Goal: Navigation & Orientation: Find specific page/section

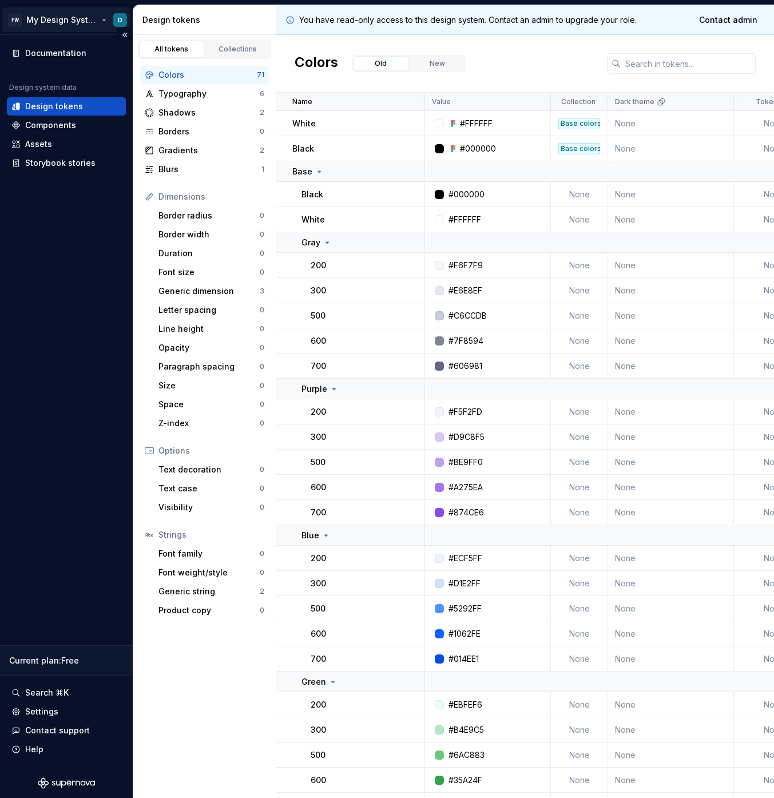
click at [47, 27] on html "FW My Design System D Documentation Design system data Design tokens Components…" at bounding box center [387, 399] width 774 height 798
click at [71, 29] on html "FW My Design System D Documentation Design system data Design tokens Components…" at bounding box center [387, 399] width 774 height 798
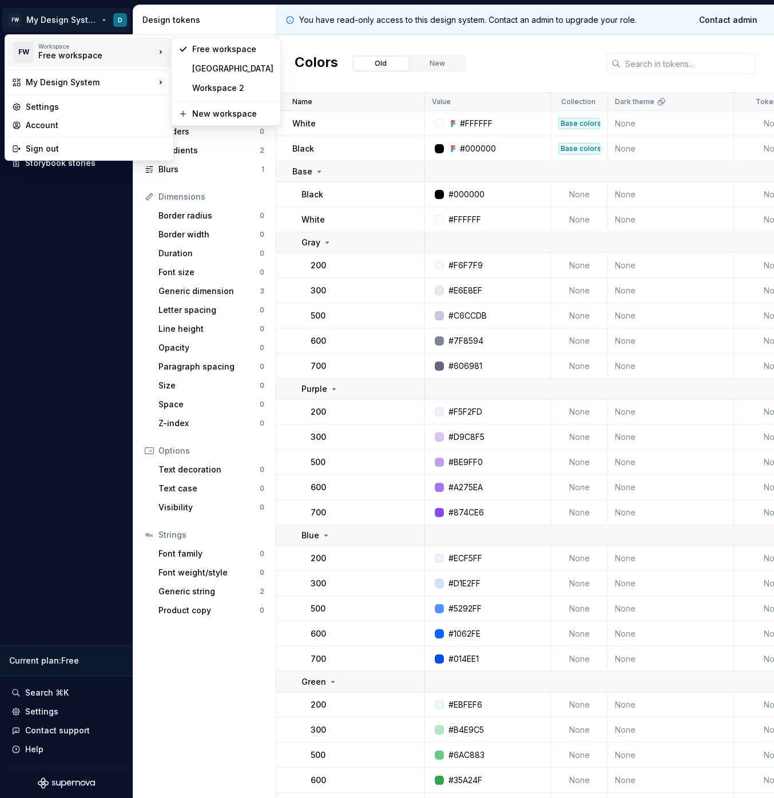
click at [86, 46] on div "Workspace" at bounding box center [96, 46] width 117 height 7
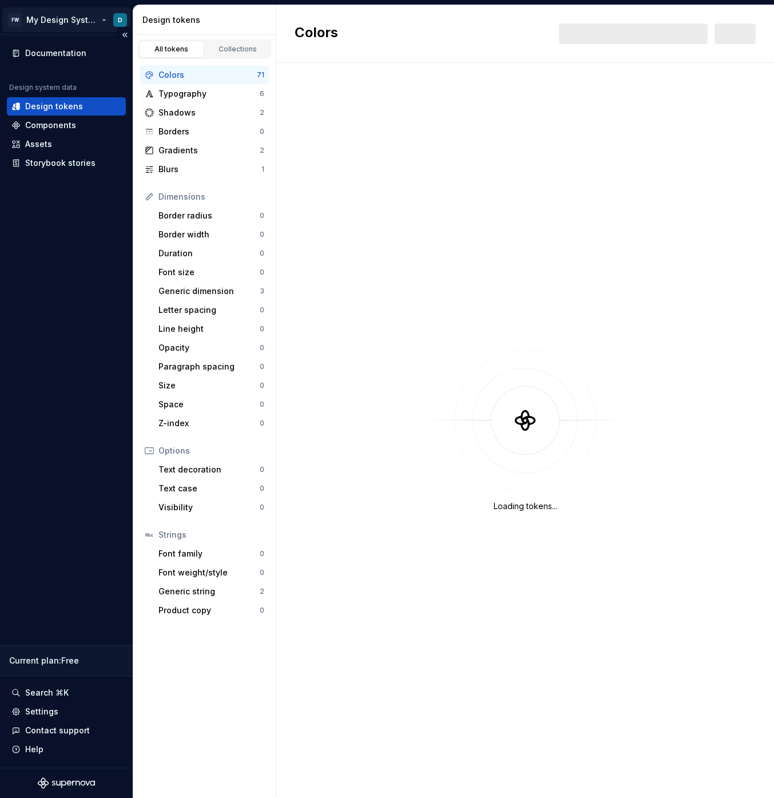
click at [85, 24] on html "FW My Design System D Documentation Design system data Design tokens Components…" at bounding box center [387, 399] width 774 height 798
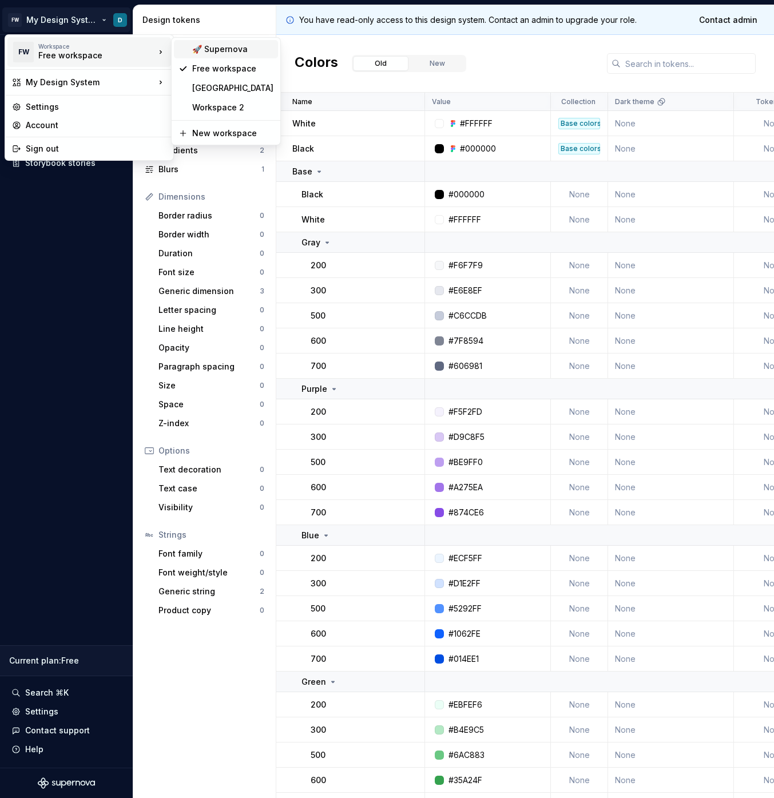
click at [192, 54] on div "🚀 Supernova" at bounding box center [232, 48] width 81 height 11
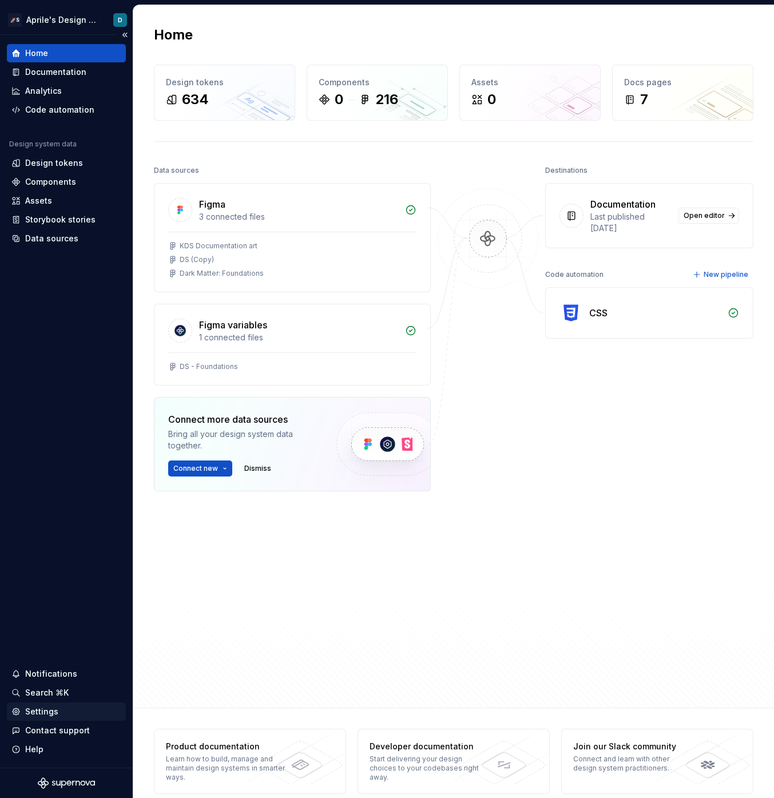
click at [58, 707] on div "Settings" at bounding box center [66, 711] width 110 height 11
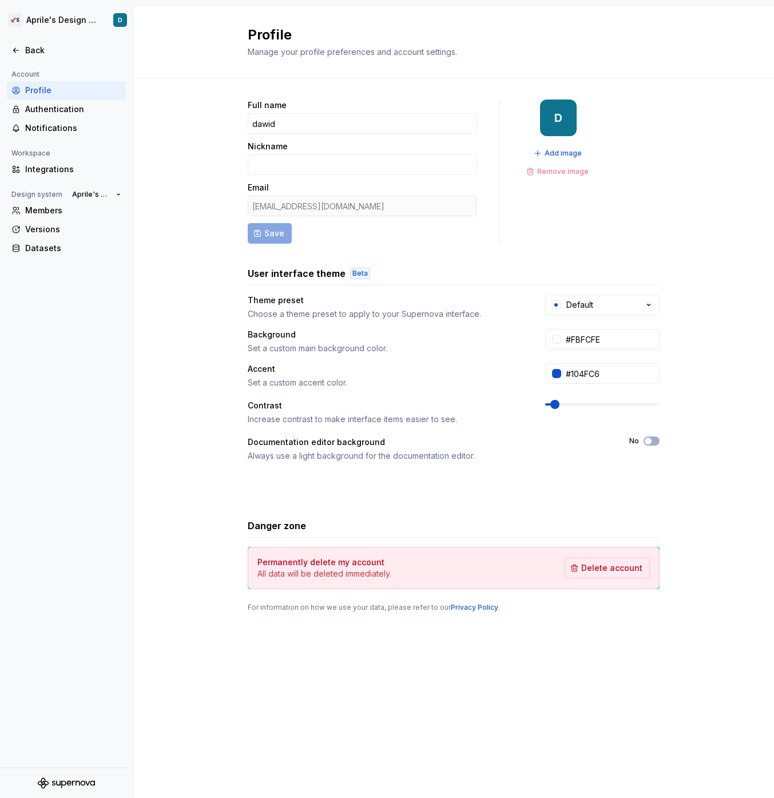
click at [33, 156] on div "Workspace" at bounding box center [31, 153] width 48 height 14
click at [52, 18] on html "🚀S Aprile's Design System D Back Account Profile Authentication Notifications W…" at bounding box center [387, 399] width 774 height 798
click at [55, 224] on div "Versions" at bounding box center [73, 229] width 96 height 11
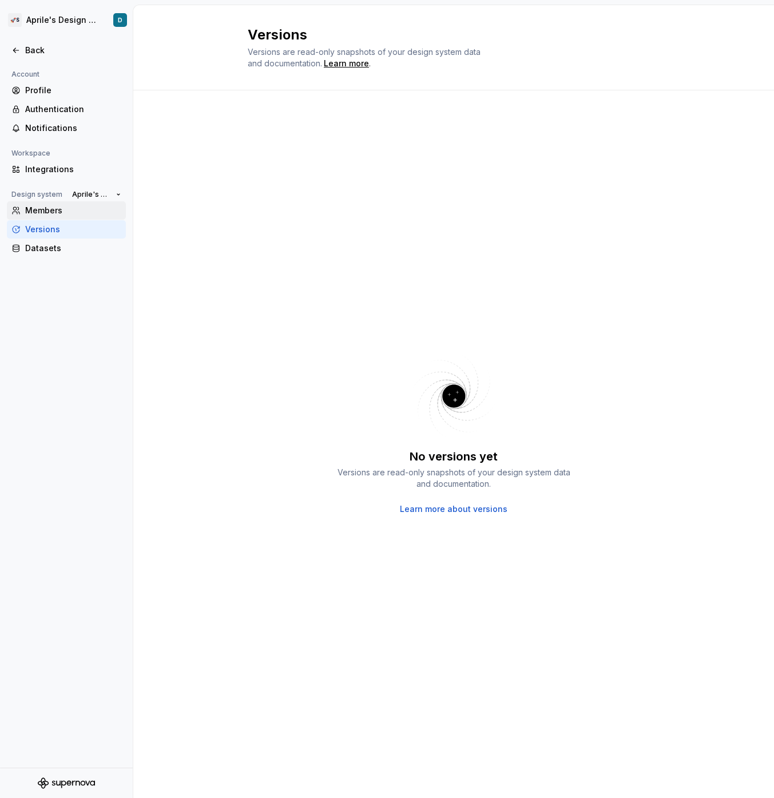
click at [55, 210] on div "Members" at bounding box center [73, 210] width 96 height 11
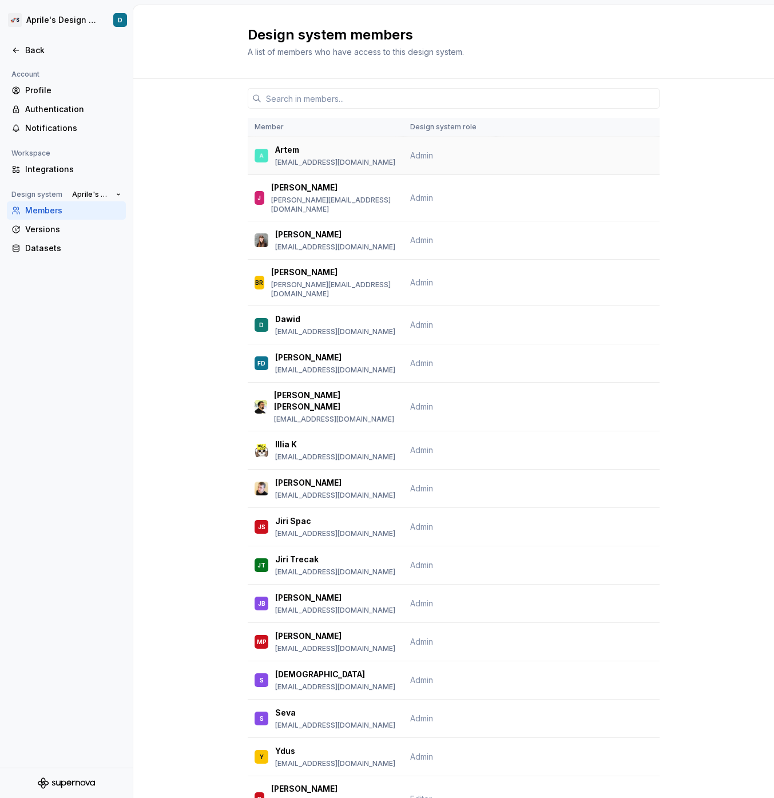
click at [571, 153] on td at bounding box center [578, 156] width 164 height 38
click at [39, 22] on html "🚀S Aprile's Design System D Back Account Profile Authentication Notifications W…" at bounding box center [387, 399] width 774 height 798
click at [90, 197] on span "Aprile's Design System" at bounding box center [91, 194] width 39 height 9
click at [97, 466] on div "Account Profile Authentication Notifications Workspace Integrations Design syst…" at bounding box center [66, 417] width 133 height 700
click at [541, 164] on td at bounding box center [578, 156] width 164 height 38
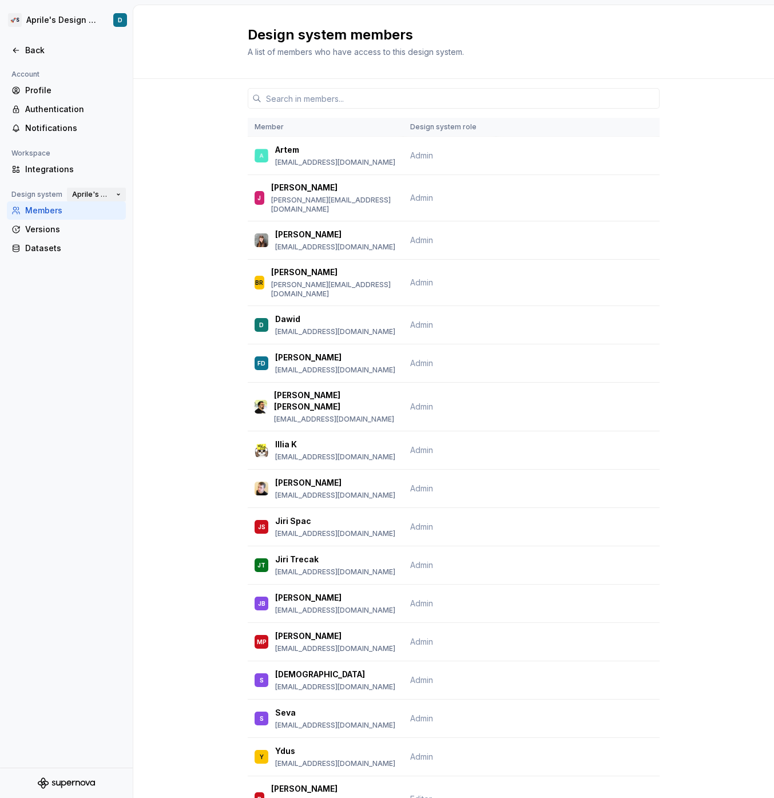
click at [76, 193] on span "Aprile's Design System" at bounding box center [91, 194] width 39 height 9
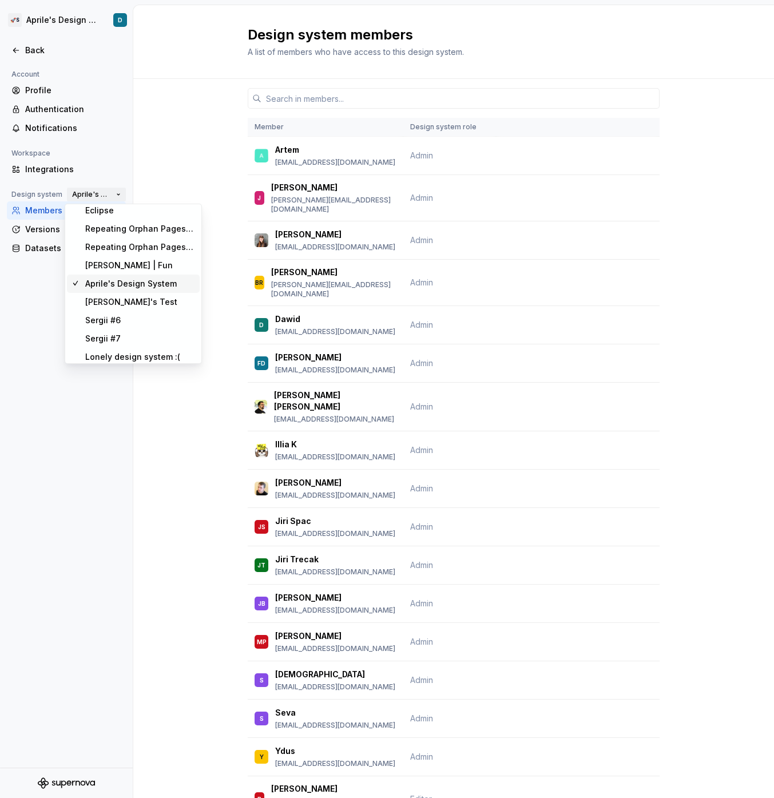
click at [76, 193] on span "Aprile's Design System" at bounding box center [91, 194] width 39 height 9
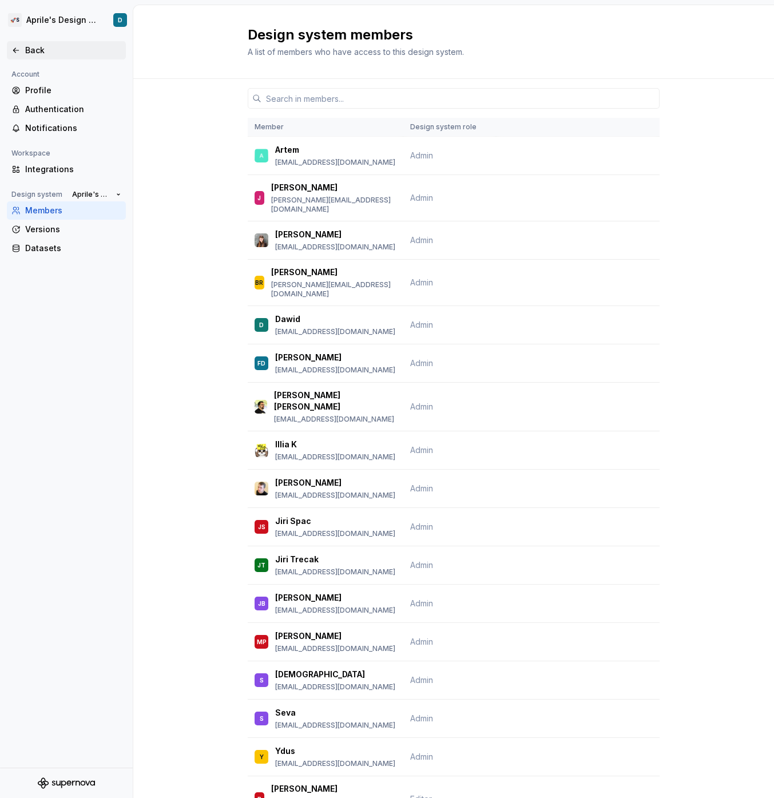
click at [43, 46] on div "Back" at bounding box center [73, 50] width 96 height 11
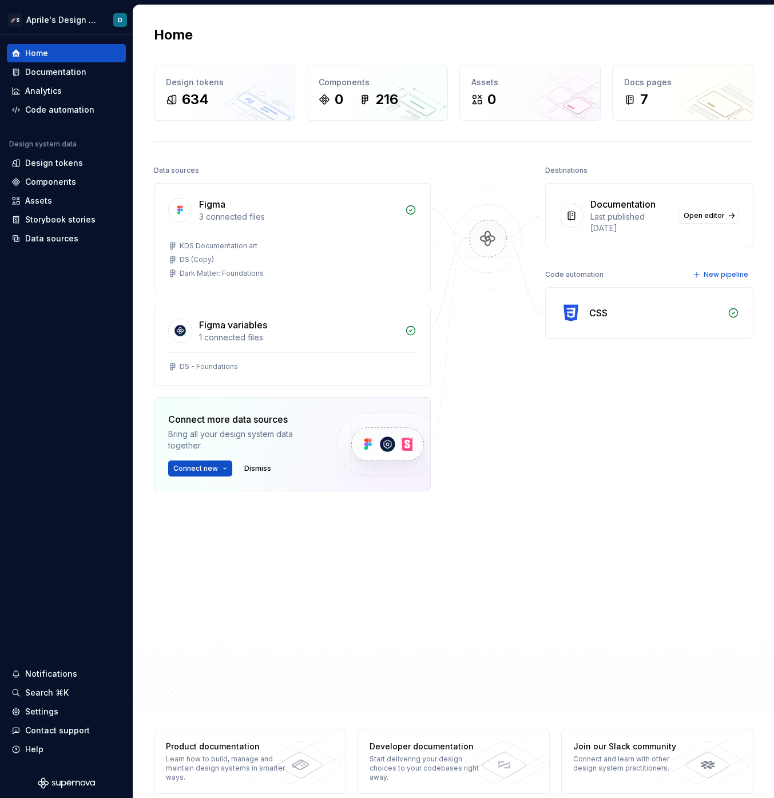
click at [143, 281] on div "Home Design tokens 634 Components 0 216 Assets 0 Docs pages 7 Data sources Figm…" at bounding box center [453, 356] width 641 height 702
click at [63, 709] on div "Settings" at bounding box center [66, 711] width 110 height 11
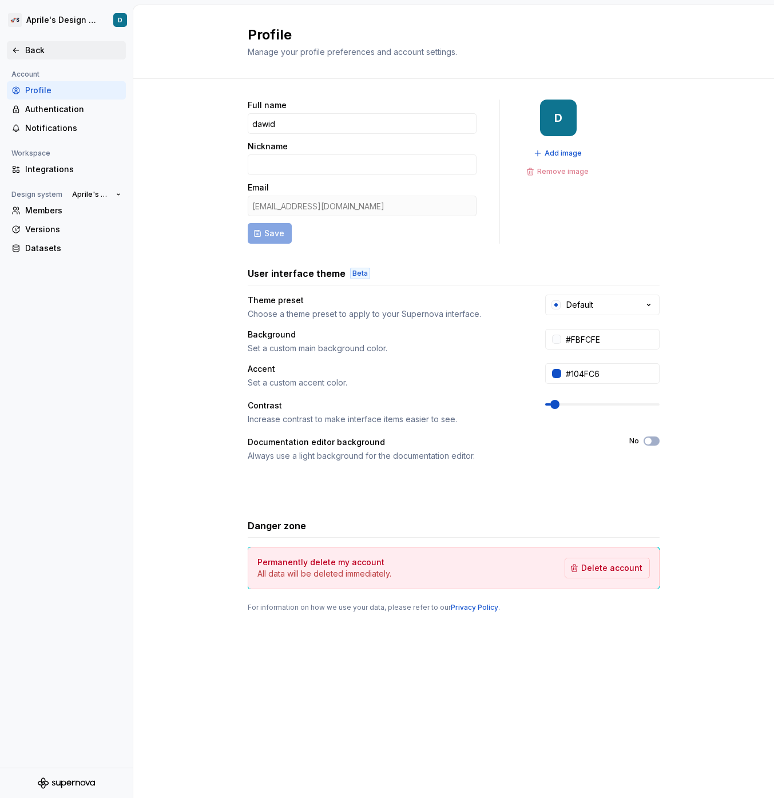
click at [79, 47] on div "Back" at bounding box center [73, 50] width 96 height 11
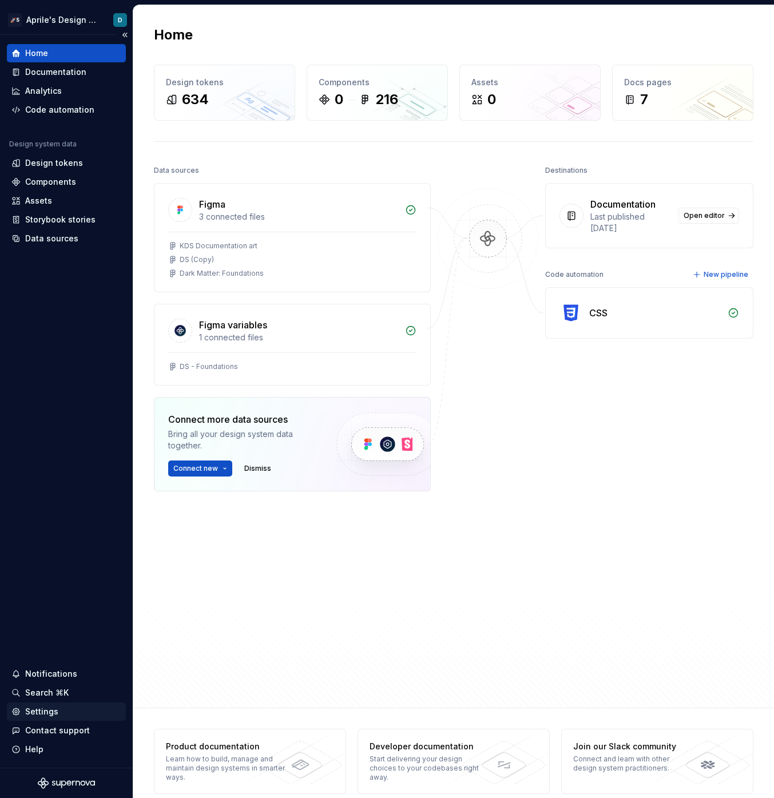
click at [34, 709] on div "Settings" at bounding box center [41, 711] width 33 height 11
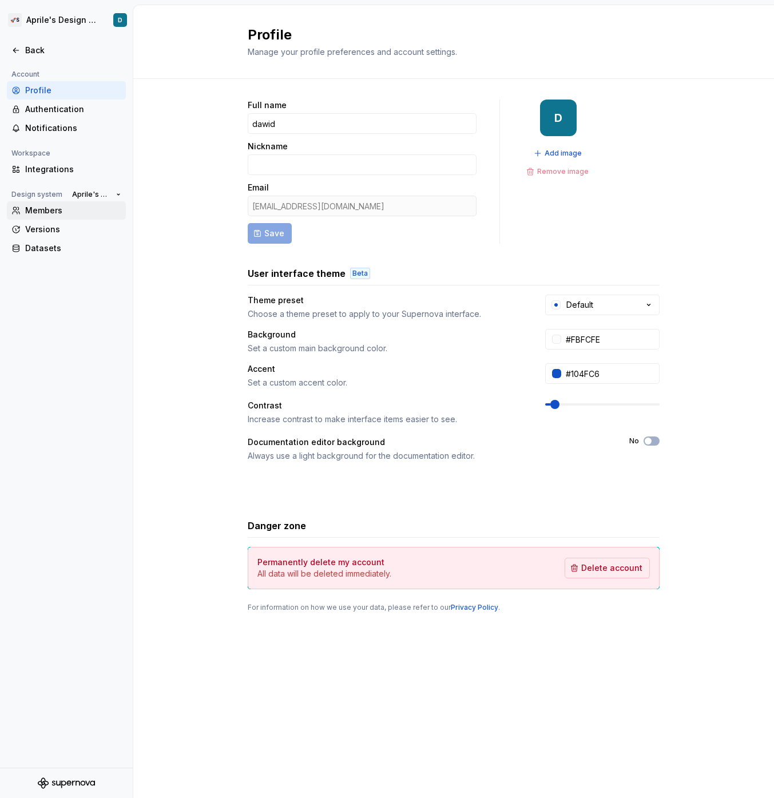
click at [61, 216] on div "Members" at bounding box center [66, 210] width 119 height 18
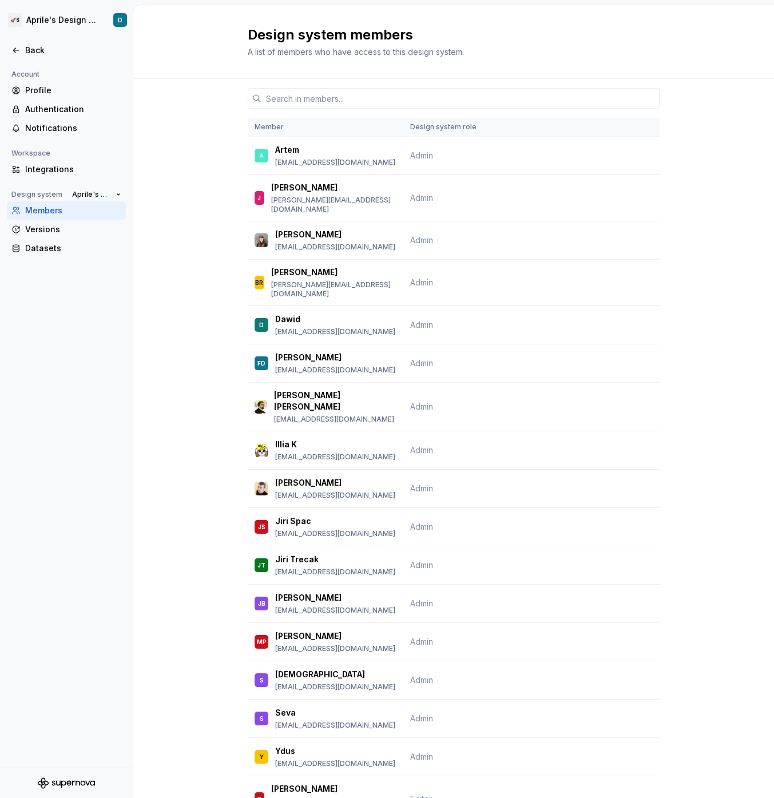
click at [94, 195] on span "Aprile's Design System" at bounding box center [91, 194] width 39 height 9
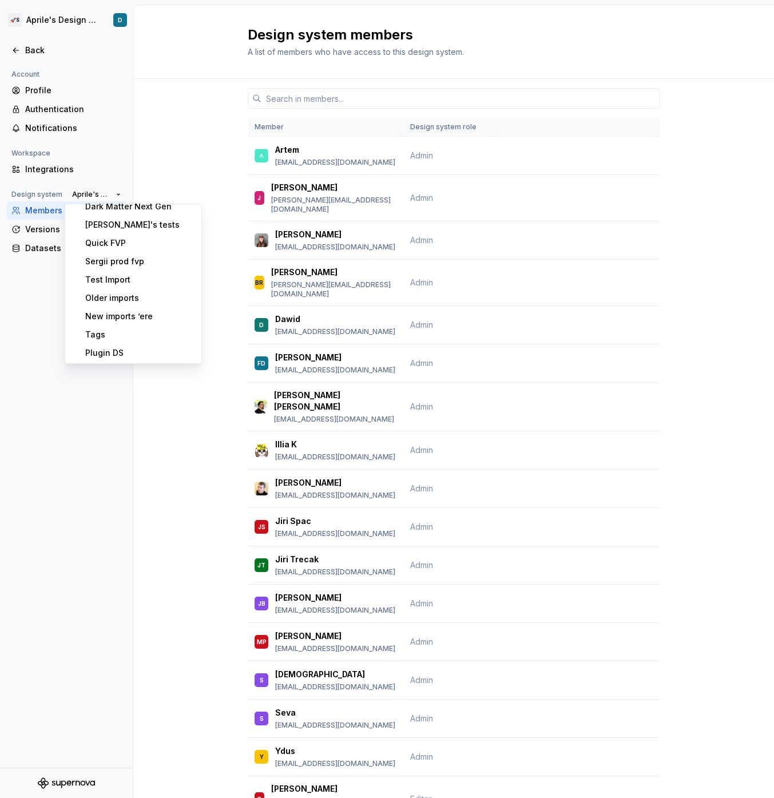
scroll to position [423, 0]
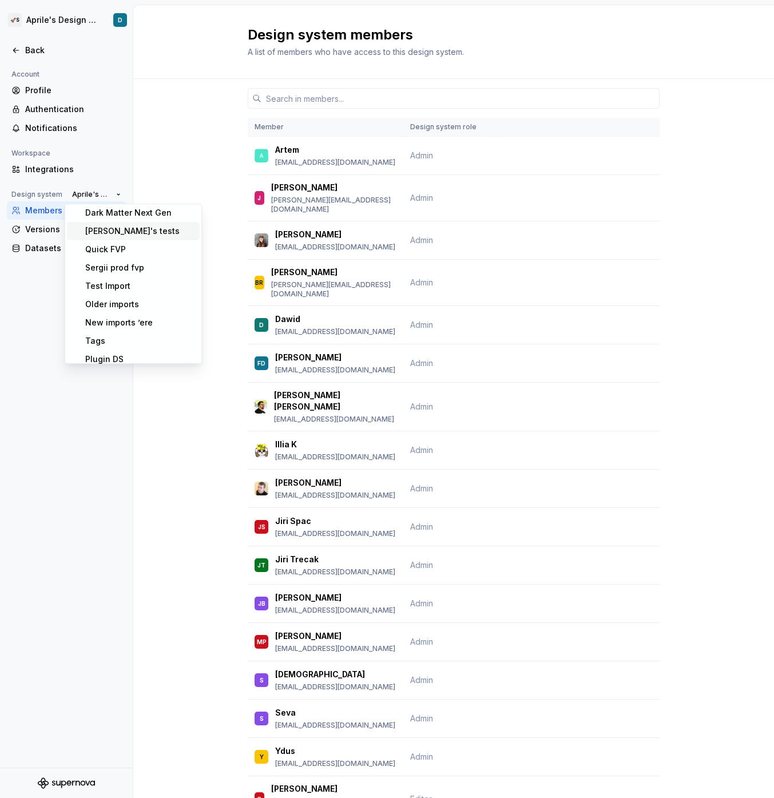
click at [112, 229] on div "[PERSON_NAME]'s tests" at bounding box center [132, 230] width 94 height 11
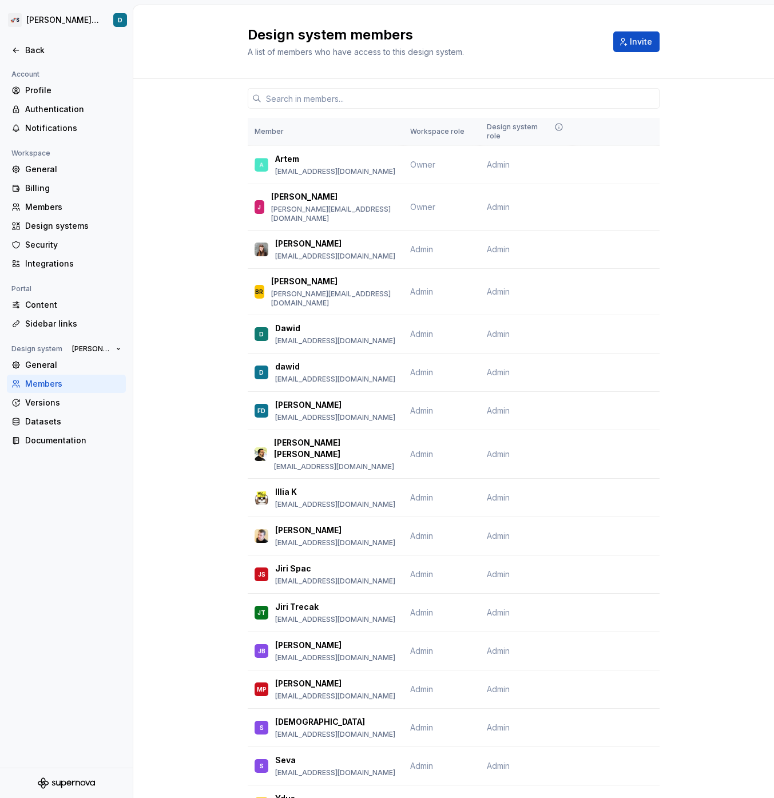
click at [54, 208] on div "Members" at bounding box center [73, 206] width 96 height 11
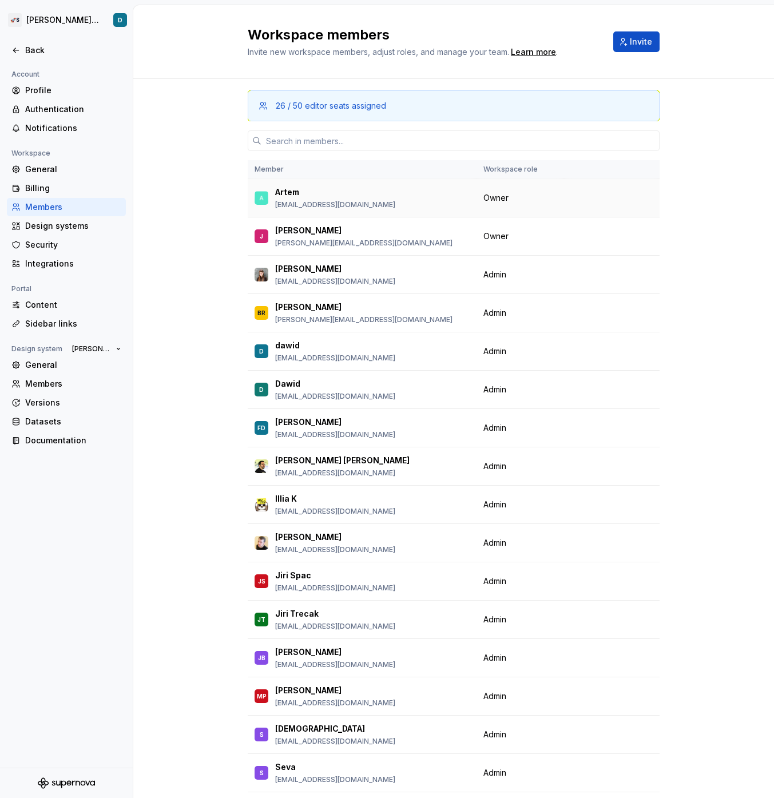
click at [498, 196] on span "Owner" at bounding box center [495, 197] width 25 height 11
click at [82, 379] on div "Members" at bounding box center [73, 383] width 96 height 11
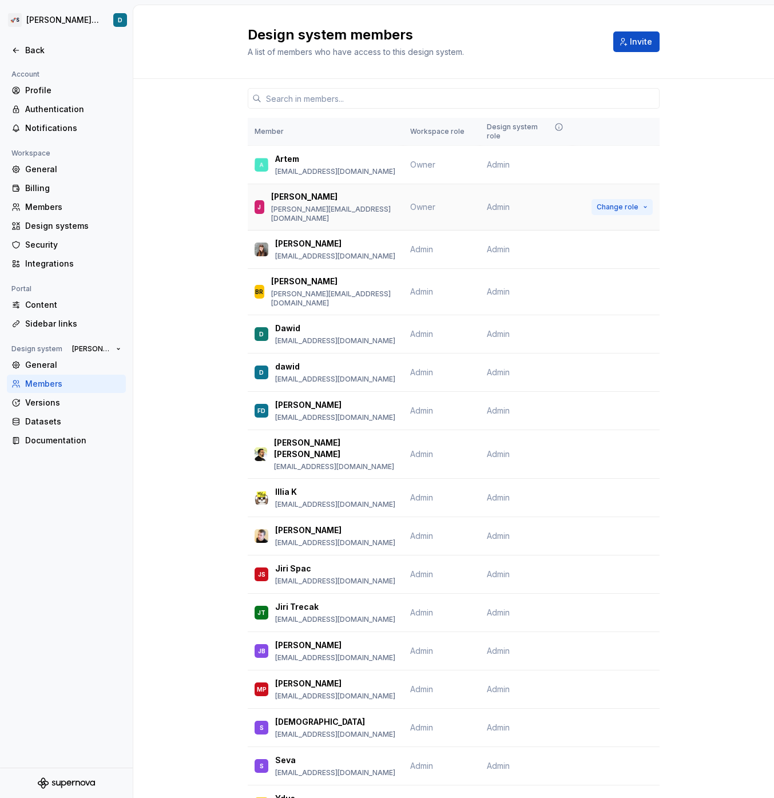
click at [616, 200] on button "Change role" at bounding box center [621, 207] width 61 height 16
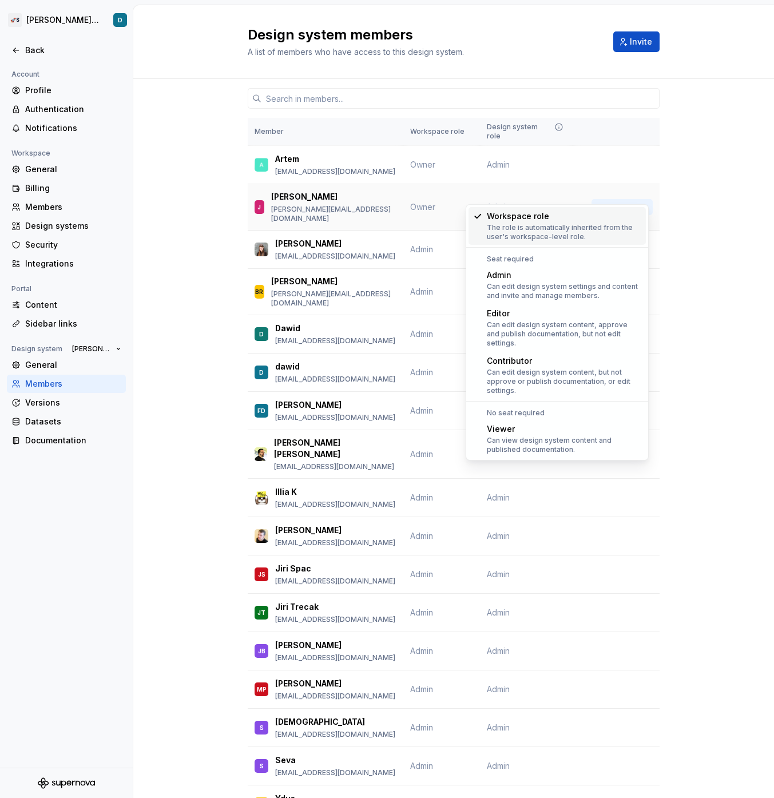
click at [617, 202] on span "Change role" at bounding box center [618, 206] width 42 height 9
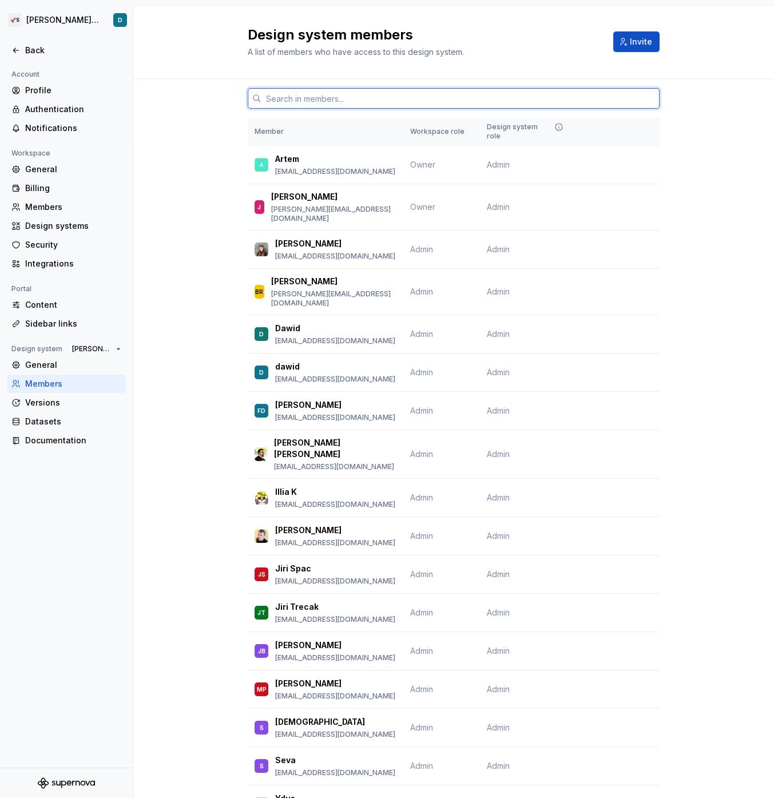
click at [399, 102] on input "text" at bounding box center [460, 98] width 398 height 21
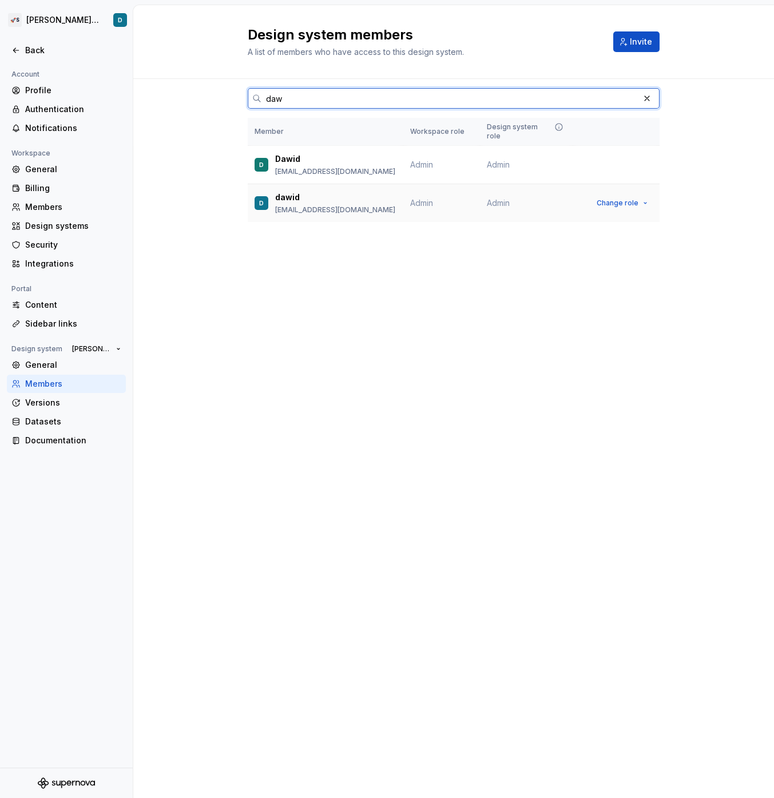
type input "daw"
click at [504, 184] on td "Admin" at bounding box center [526, 203] width 93 height 38
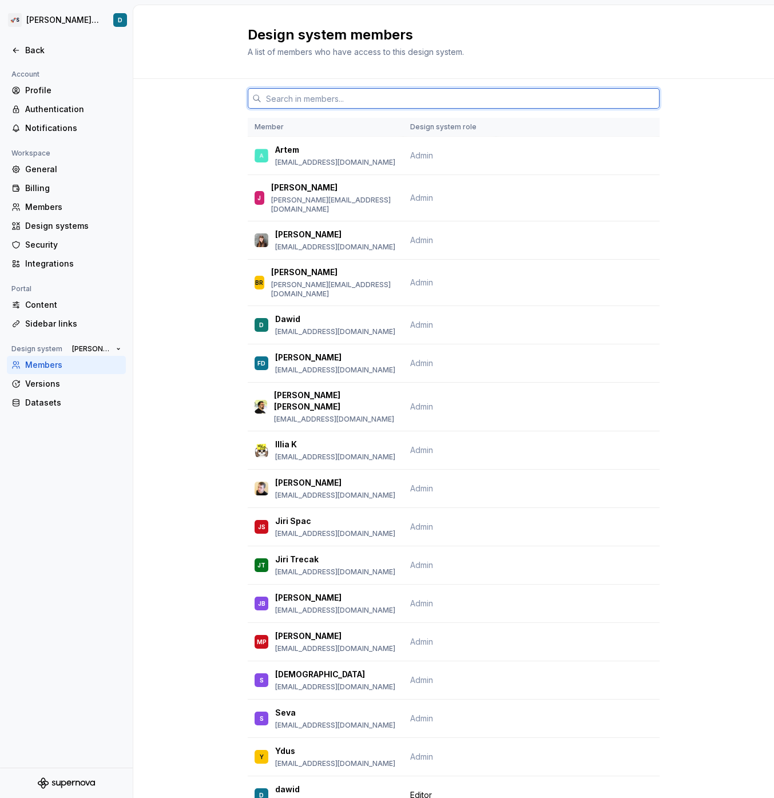
click at [416, 98] on input "text" at bounding box center [460, 98] width 398 height 21
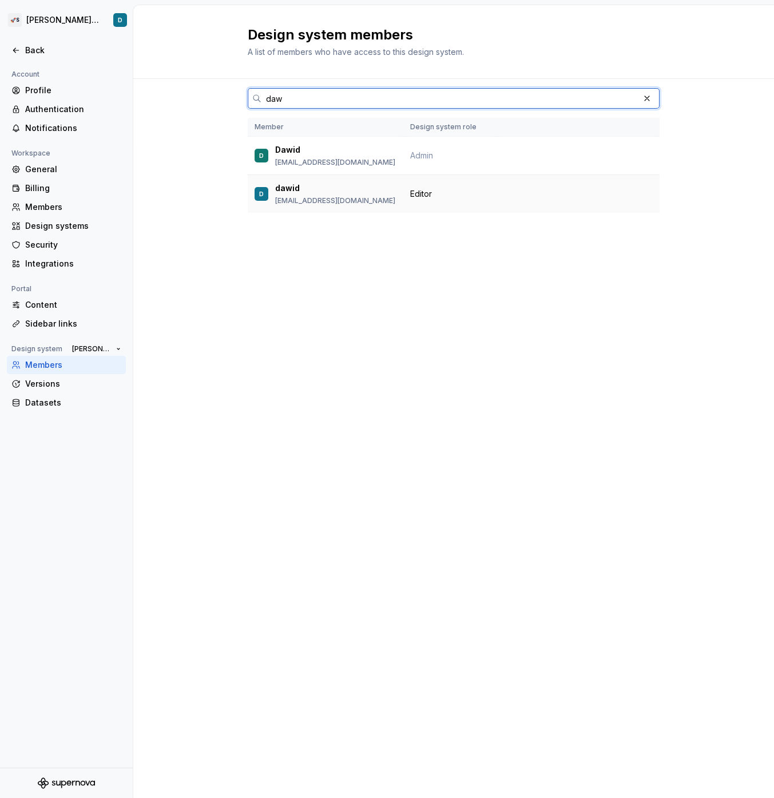
type input "daw"
click at [428, 205] on td "Editor" at bounding box center [449, 194] width 93 height 38
click at [603, 155] on td at bounding box center [578, 156] width 164 height 38
click at [603, 201] on td at bounding box center [578, 194] width 164 height 38
click at [603, 144] on td at bounding box center [578, 156] width 164 height 38
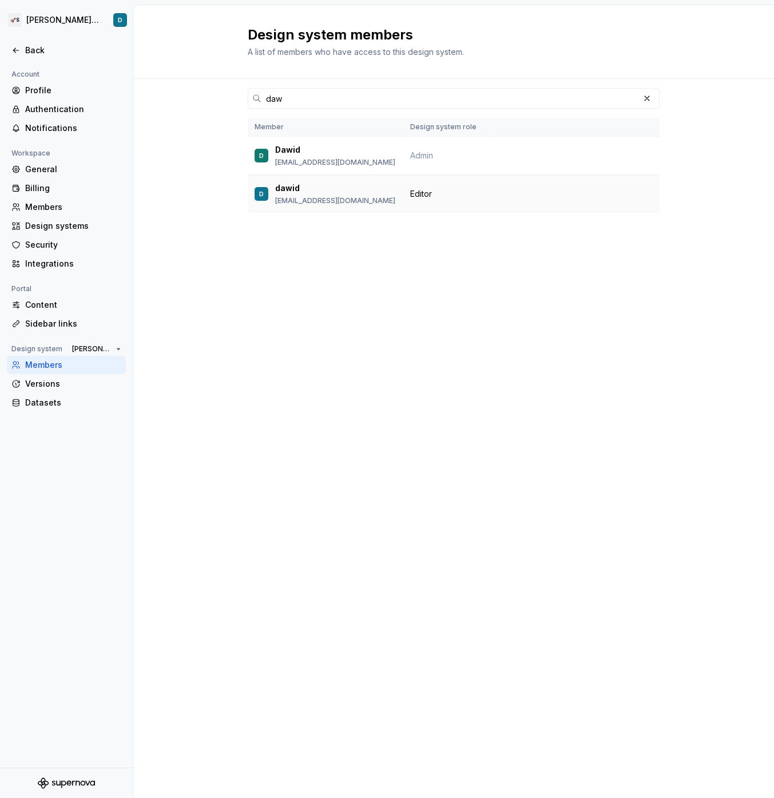
click at [583, 182] on td at bounding box center [578, 194] width 164 height 38
click at [573, 98] on input "daw" at bounding box center [449, 98] width 377 height 21
click at [651, 97] on button "button" at bounding box center [647, 98] width 16 height 16
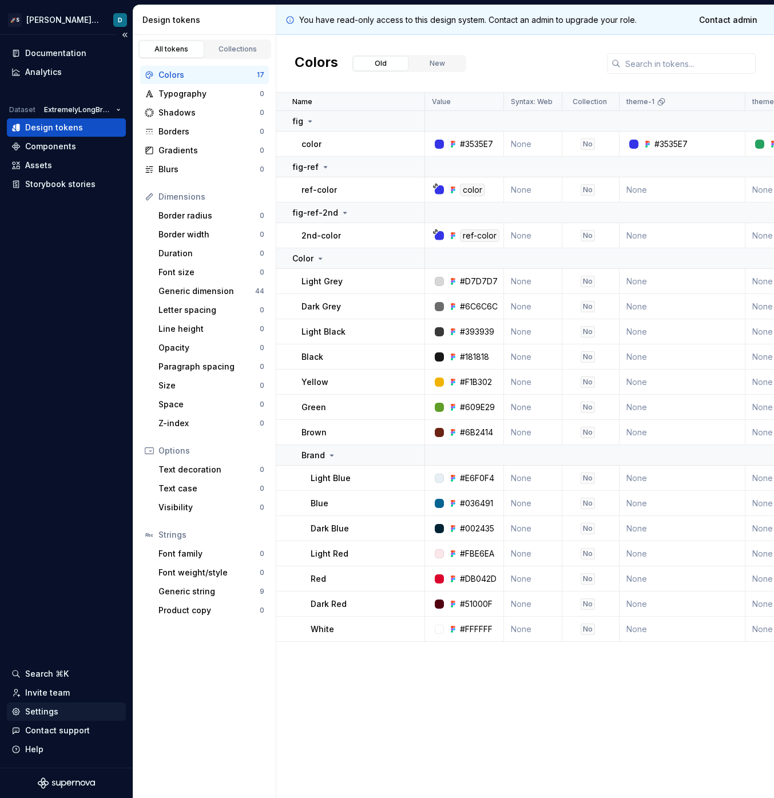
click at [51, 710] on div "Settings" at bounding box center [41, 711] width 33 height 11
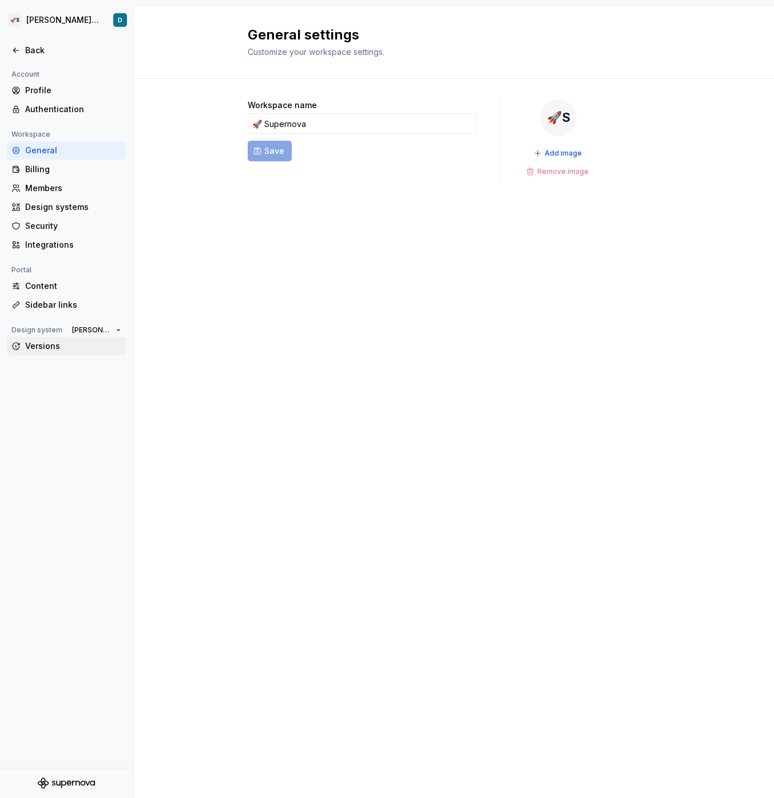
click at [54, 347] on div "Versions" at bounding box center [73, 345] width 96 height 11
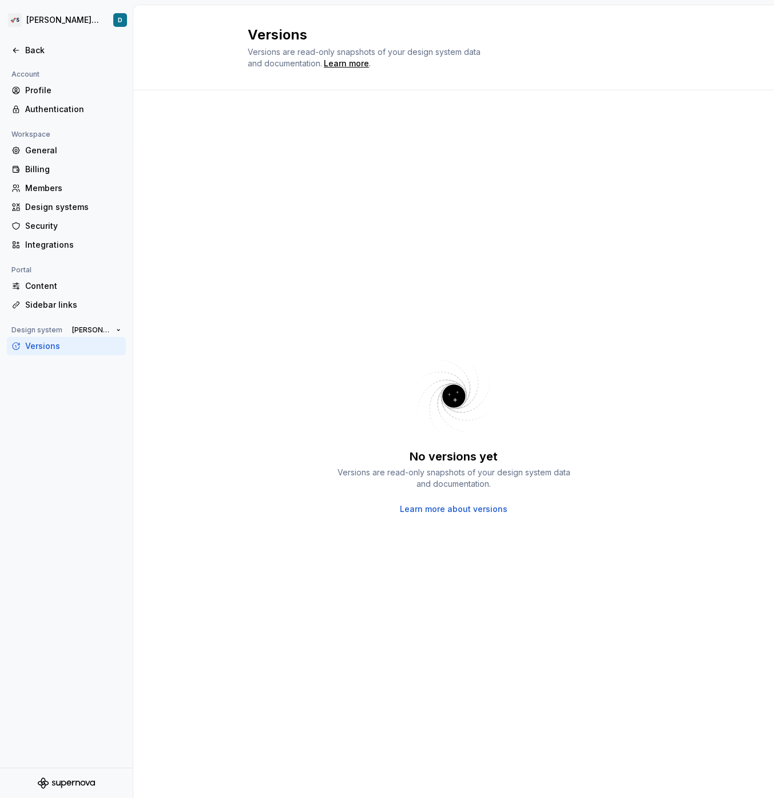
click at [327, 313] on div "No versions yet Versions are read-only snapshots of your design system data and…" at bounding box center [454, 432] width 412 height 643
click at [311, 289] on div "No versions yet Versions are read-only snapshots of your design system data and…" at bounding box center [454, 432] width 412 height 643
click at [73, 287] on div "Content" at bounding box center [73, 285] width 96 height 11
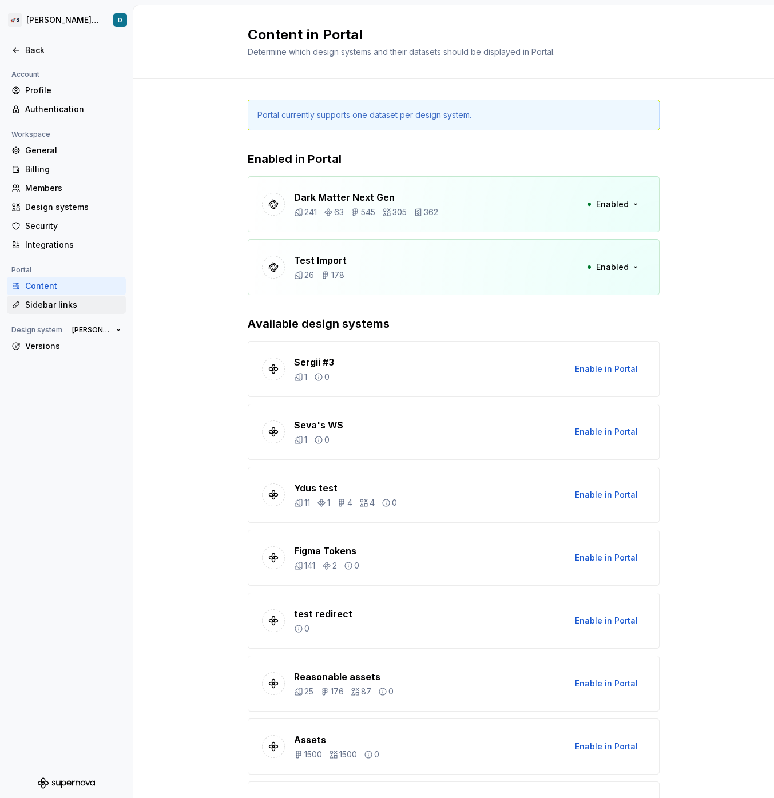
click at [78, 301] on div "Sidebar links" at bounding box center [73, 304] width 96 height 11
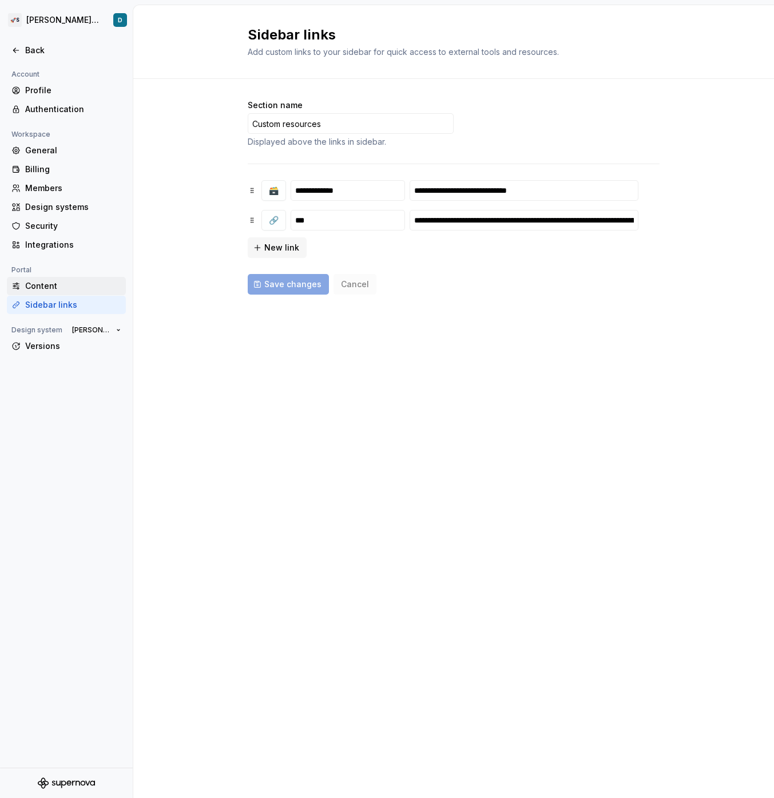
click at [74, 287] on div "Content" at bounding box center [73, 285] width 96 height 11
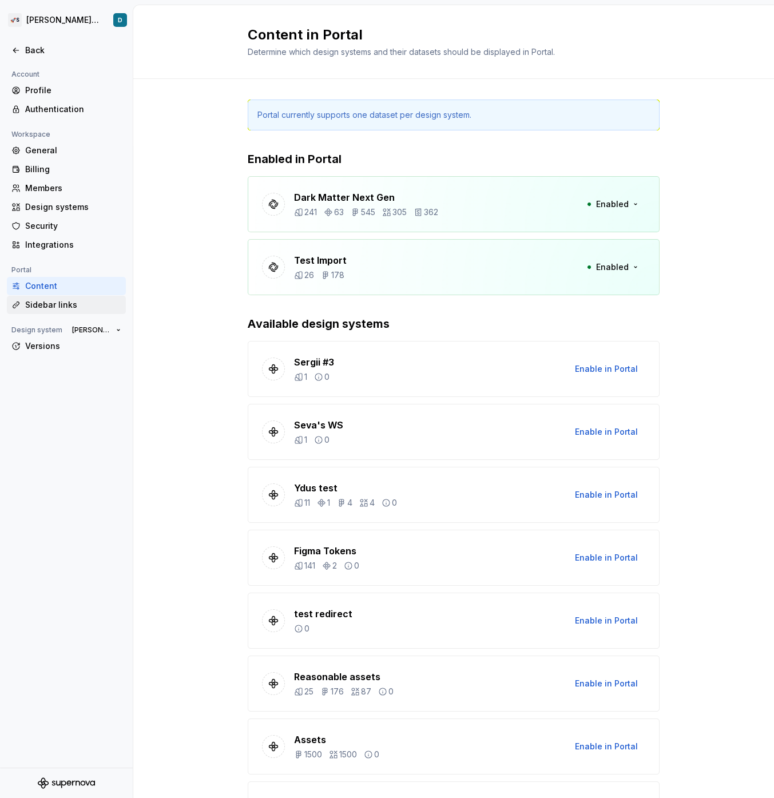
click at [75, 299] on div "Sidebar links" at bounding box center [73, 304] width 96 height 11
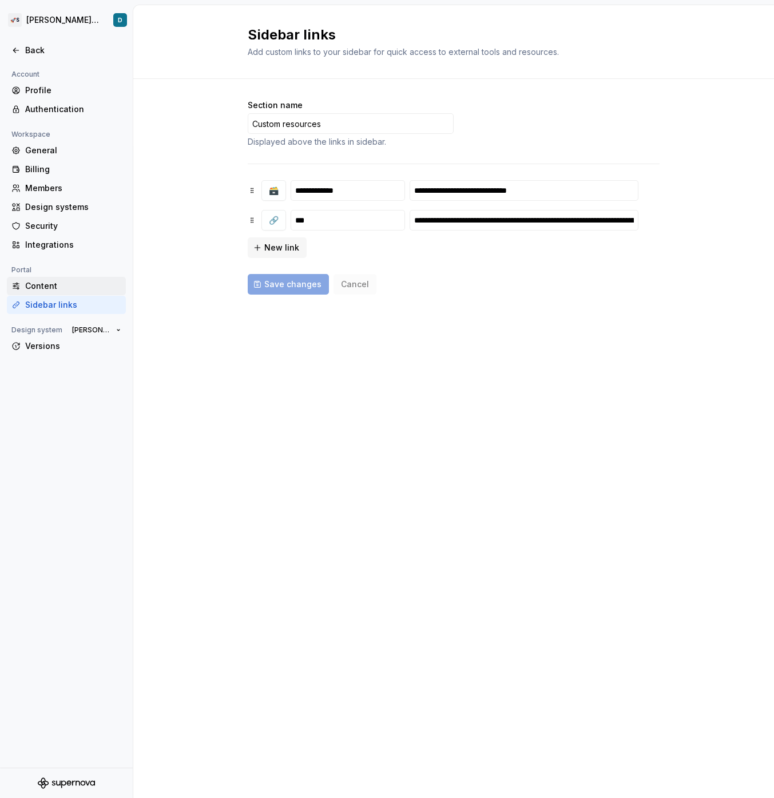
click at [72, 285] on div "Content" at bounding box center [73, 285] width 96 height 11
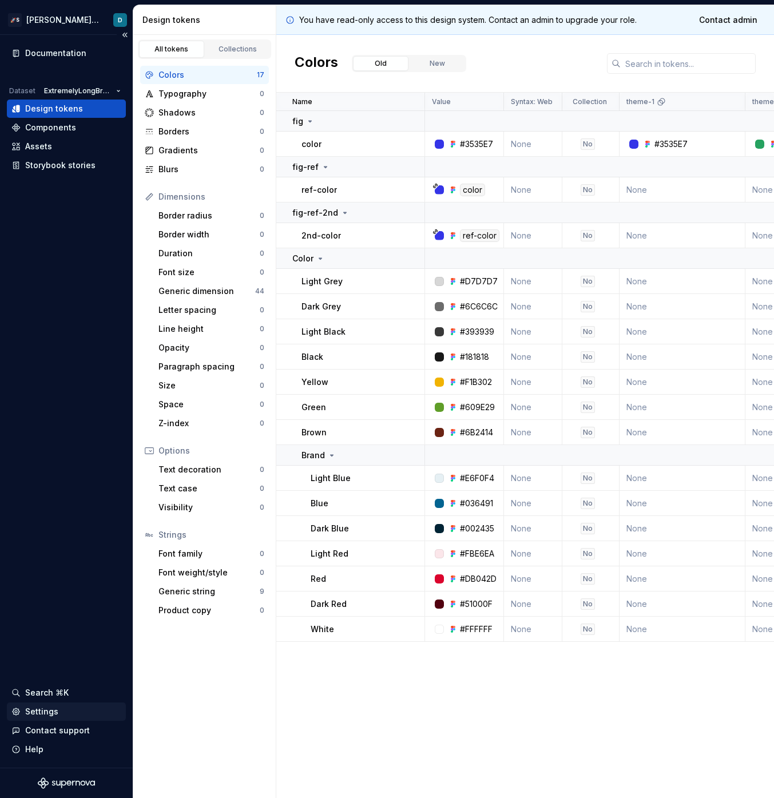
click at [78, 711] on div "Settings" at bounding box center [66, 711] width 110 height 11
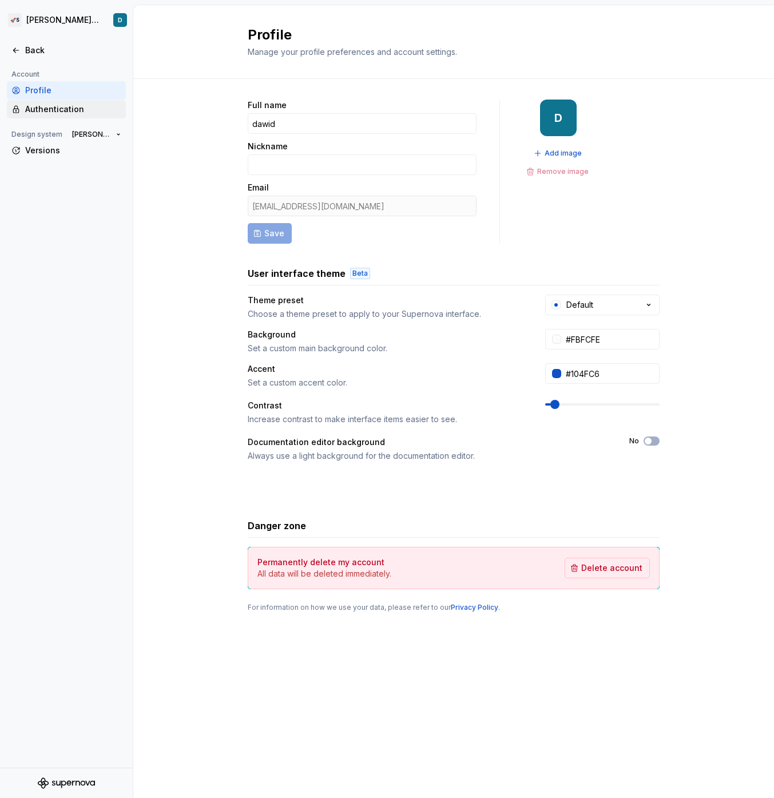
click at [76, 110] on div "Authentication" at bounding box center [73, 109] width 96 height 11
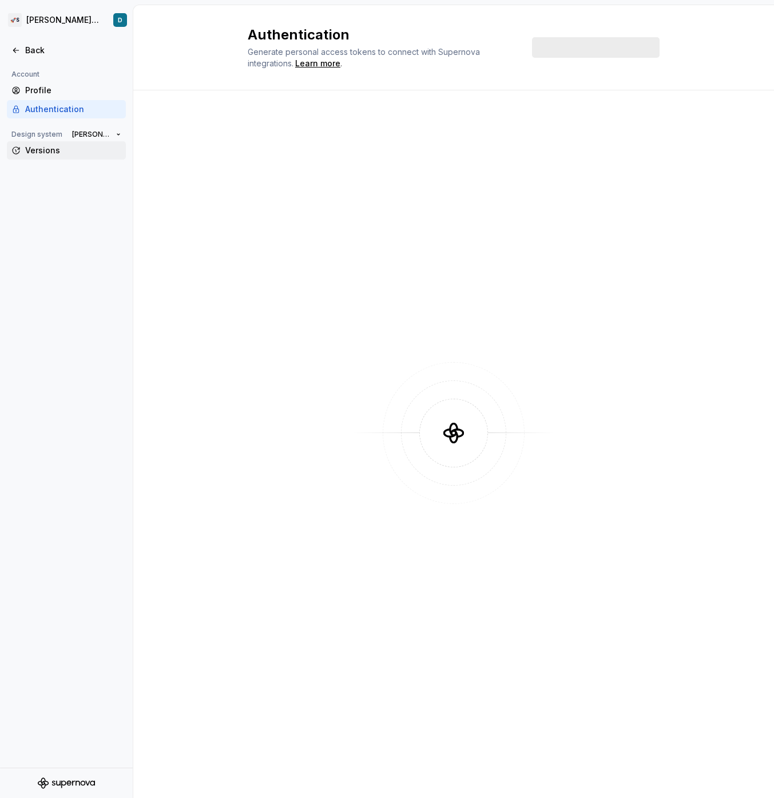
click at [75, 149] on div "Versions" at bounding box center [73, 150] width 96 height 11
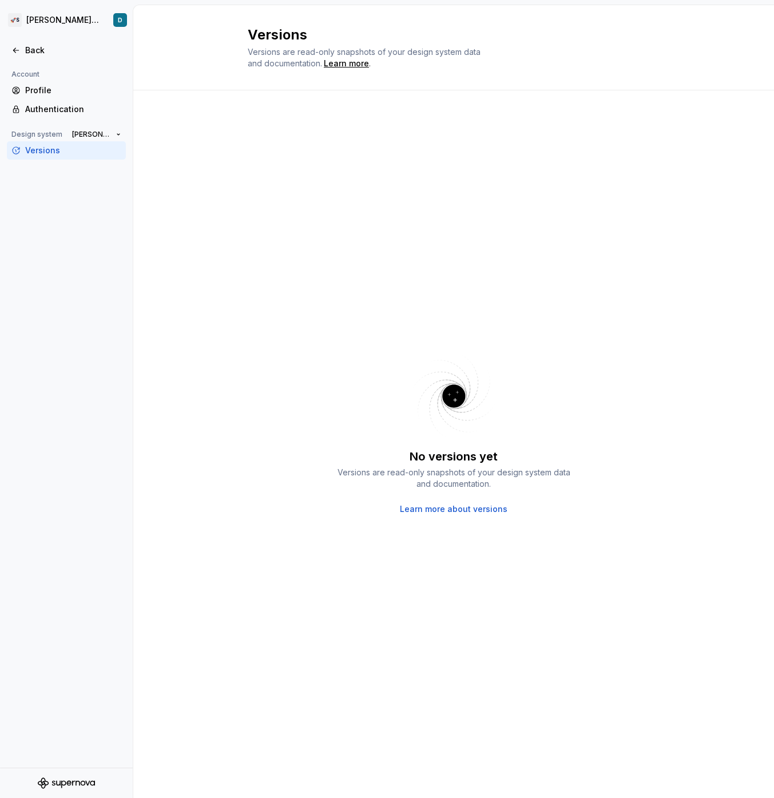
click at [169, 277] on div "No versions yet Versions are read-only snapshots of your design system data and…" at bounding box center [453, 443] width 641 height 707
click at [31, 23] on html "🚀S [PERSON_NAME]'s tests D Back Account Profile Authentication Design system [P…" at bounding box center [387, 399] width 774 height 798
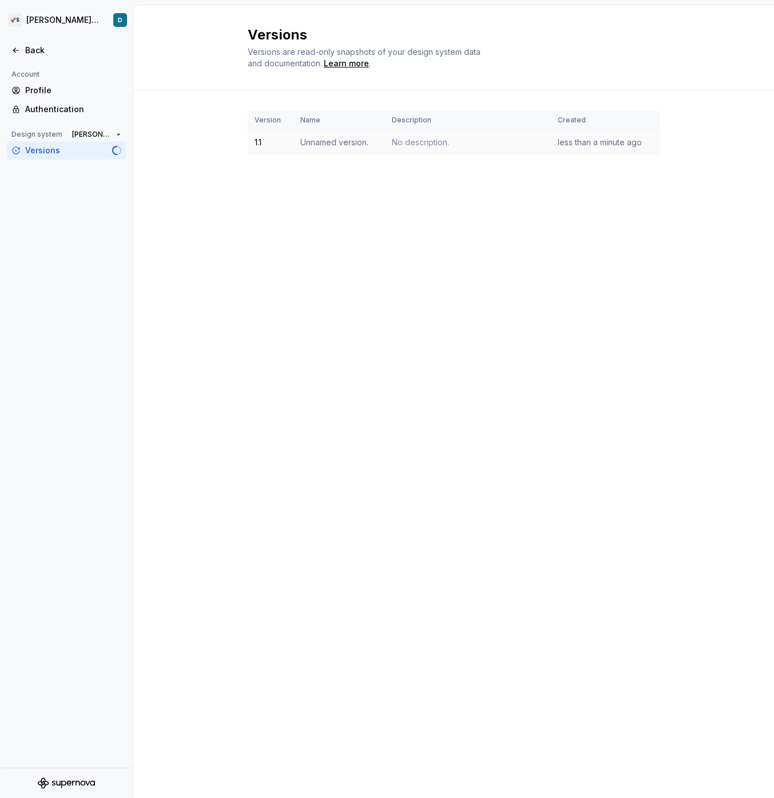
click at [595, 146] on td "less than a minute ago" at bounding box center [605, 143] width 109 height 26
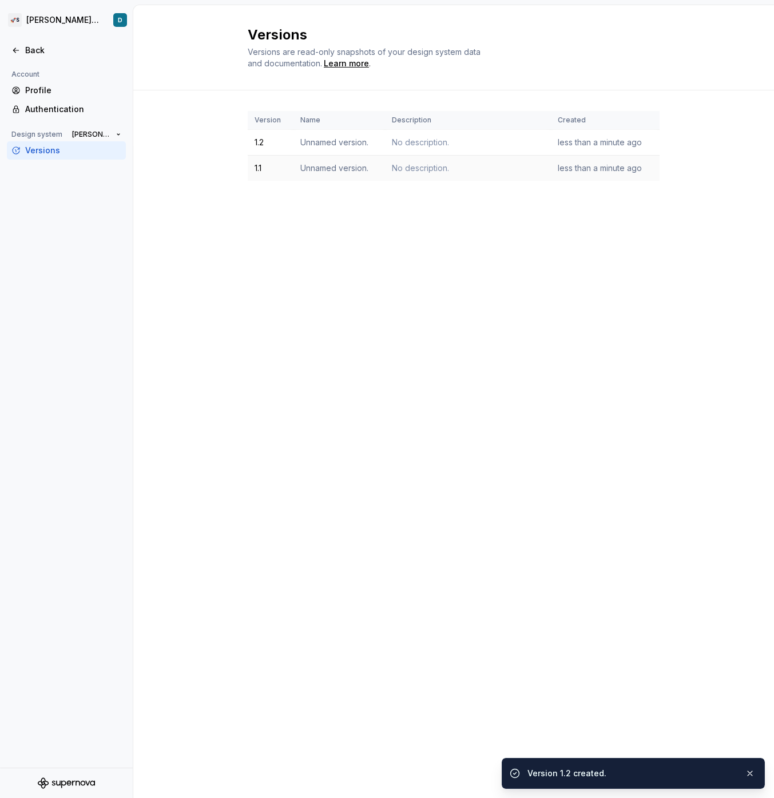
click at [434, 156] on td "No description." at bounding box center [468, 169] width 166 height 26
click at [423, 137] on div "No description." at bounding box center [468, 142] width 152 height 11
click at [423, 171] on div "No description." at bounding box center [468, 167] width 152 height 11
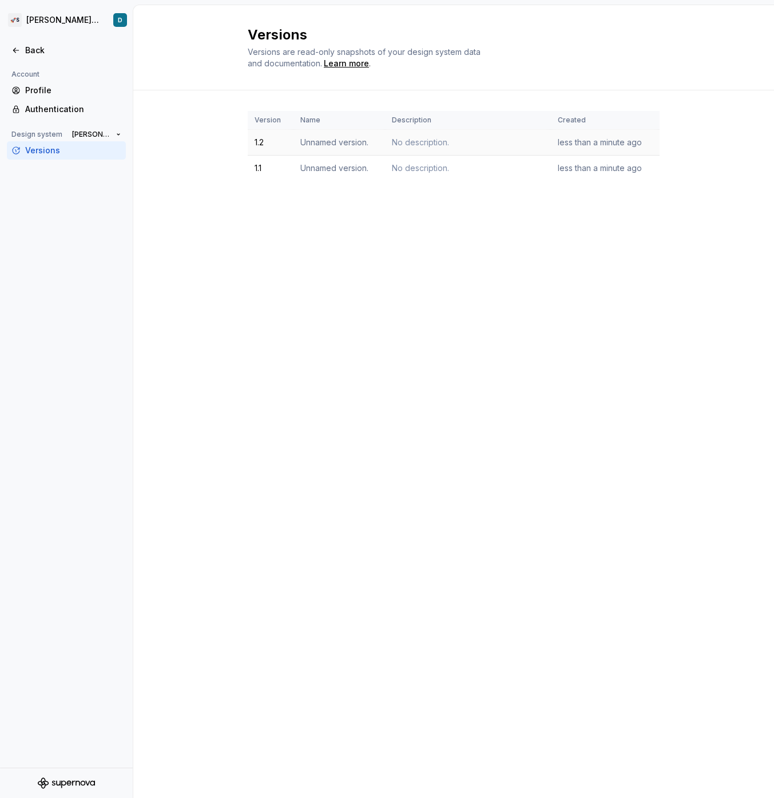
click at [421, 145] on div "No description." at bounding box center [468, 142] width 152 height 11
click at [338, 146] on td "Unnamed version." at bounding box center [339, 143] width 92 height 26
click at [340, 168] on td "Unnamed version." at bounding box center [339, 169] width 92 height 26
click at [376, 148] on td "Unnamed version." at bounding box center [339, 143] width 92 height 26
click at [49, 47] on div "Back" at bounding box center [73, 50] width 96 height 11
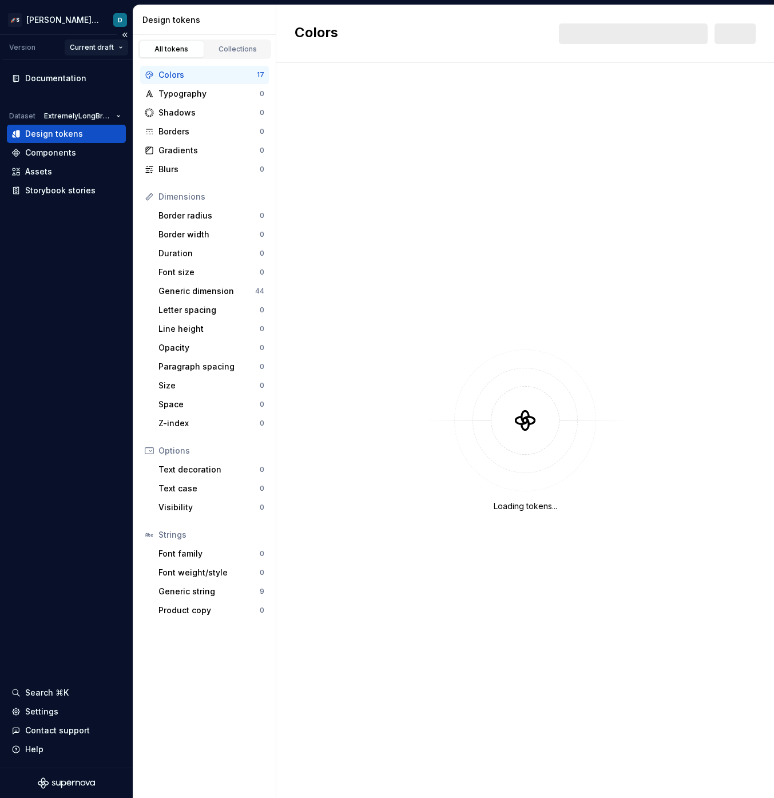
click at [101, 45] on html "🚀S Dawid's tests D Version Current draft Documentation Dataset ExtremelyLongBra…" at bounding box center [387, 399] width 774 height 798
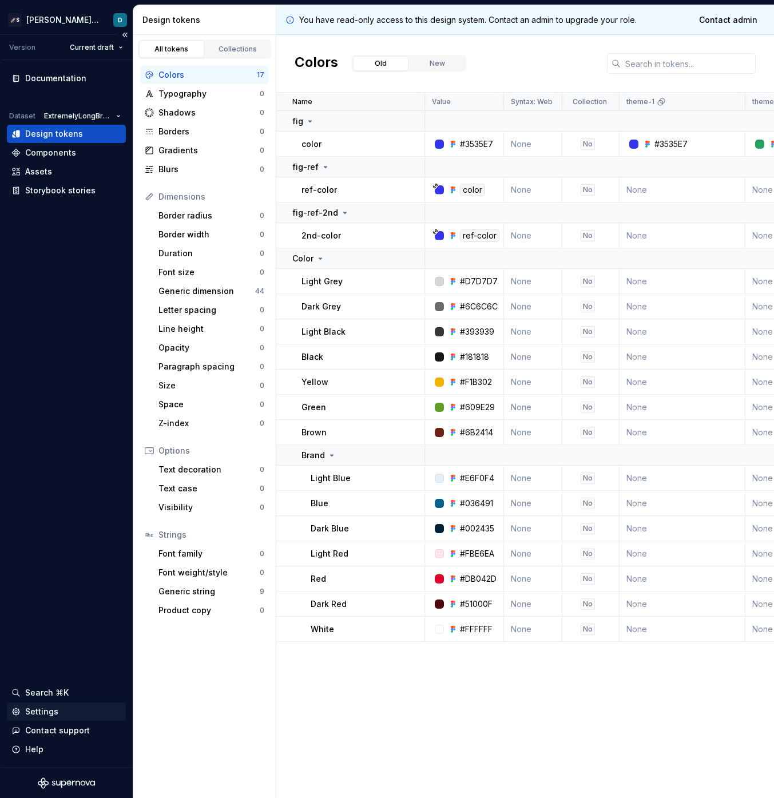
click at [56, 710] on div "Settings" at bounding box center [41, 711] width 33 height 11
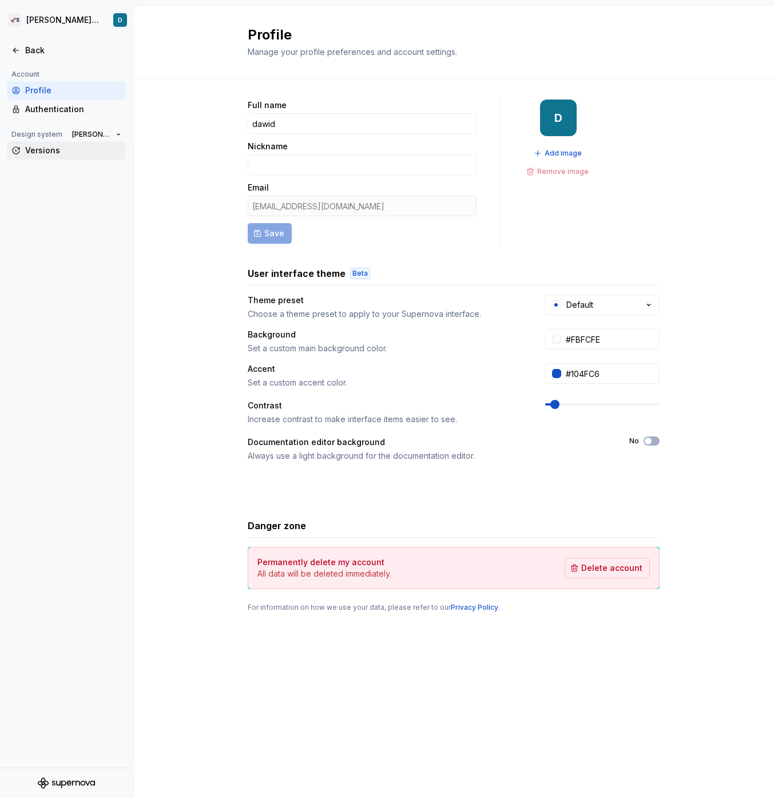
click at [89, 159] on div "Versions" at bounding box center [66, 150] width 119 height 18
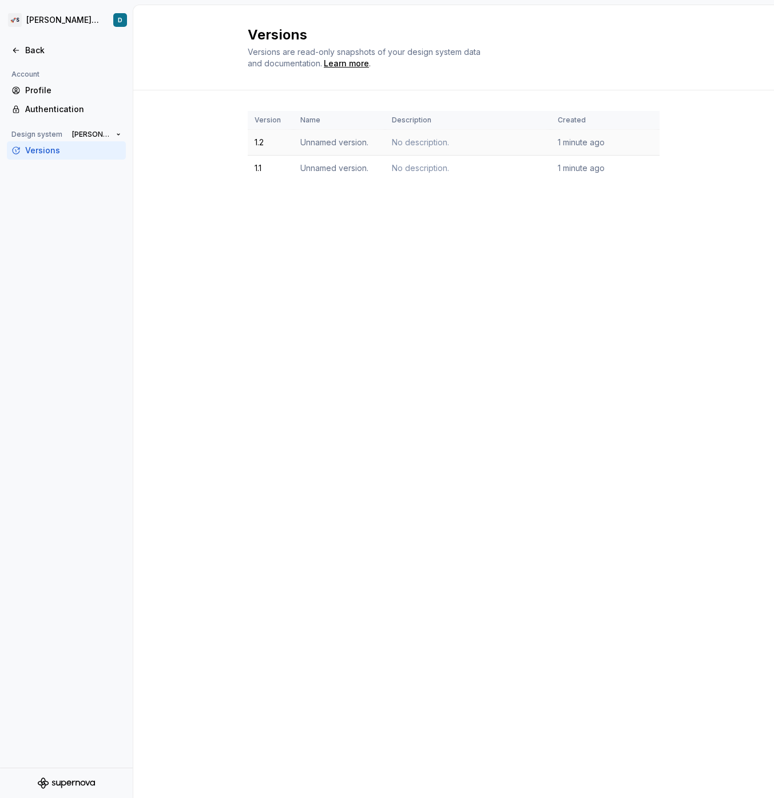
click at [328, 142] on td "Unnamed version." at bounding box center [339, 143] width 92 height 26
click at [425, 142] on div "No description." at bounding box center [468, 142] width 152 height 11
click at [365, 140] on td "Unnamed version." at bounding box center [339, 143] width 92 height 26
click at [435, 140] on div "No description." at bounding box center [468, 142] width 152 height 11
click at [46, 54] on div "Back" at bounding box center [73, 50] width 96 height 11
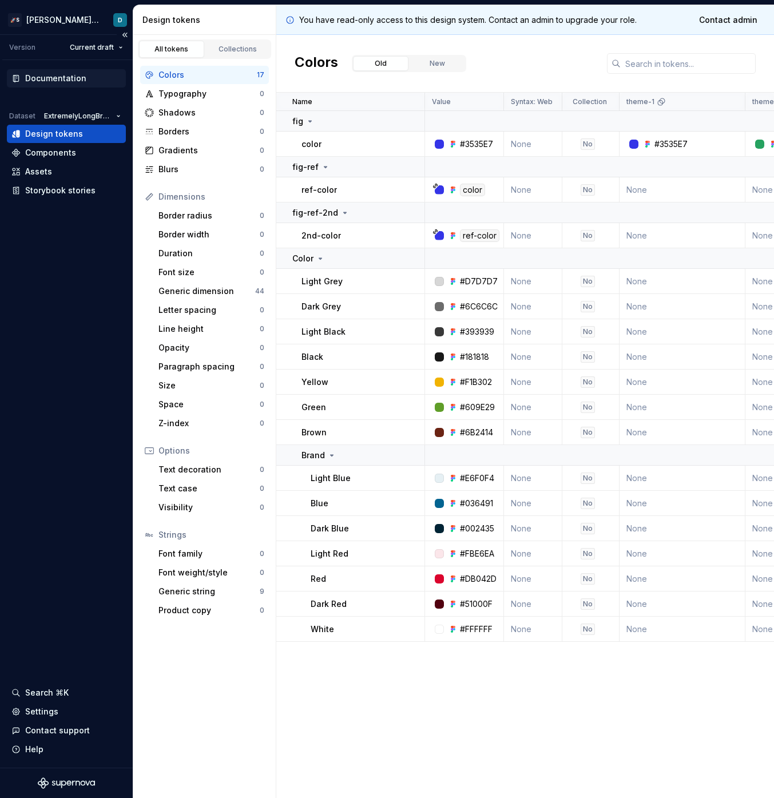
click at [82, 71] on div "Documentation" at bounding box center [66, 78] width 119 height 18
click at [31, 472] on div "Documentation Dataset ExtremelyLongBrandName,YouCannotEvenImagineHowToReadIt De…" at bounding box center [66, 413] width 133 height 707
click at [43, 707] on div "Settings" at bounding box center [41, 711] width 33 height 11
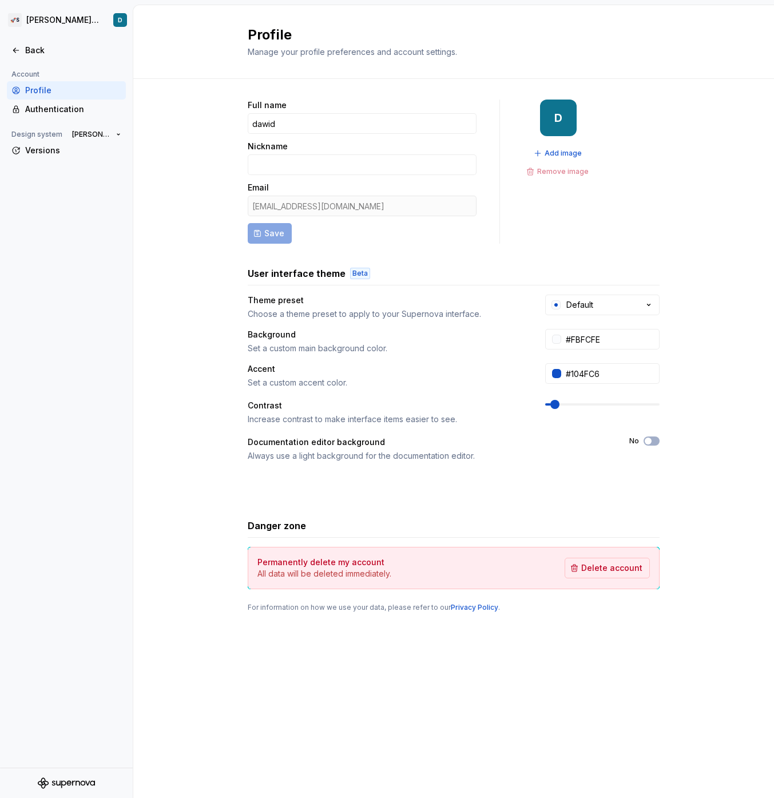
click at [103, 406] on div "Account Profile Authentication Design system [PERSON_NAME]'s tests Versions" at bounding box center [66, 417] width 133 height 700
click at [40, 46] on div "Back" at bounding box center [73, 50] width 96 height 11
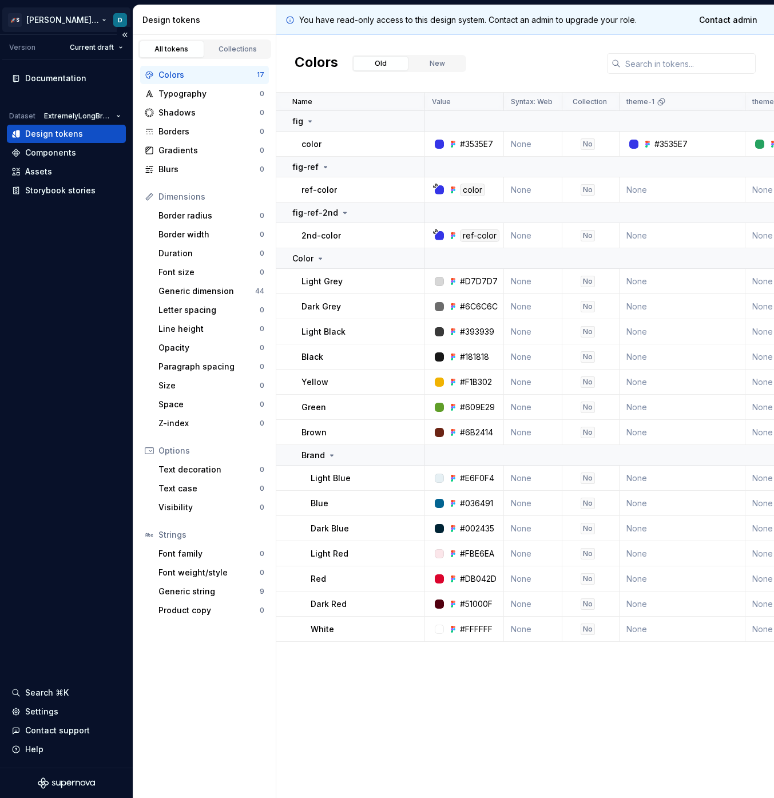
click at [96, 17] on html "🚀S Dawid's tests D Version Current draft Documentation Dataset ExtremelyLongBra…" at bounding box center [387, 399] width 774 height 798
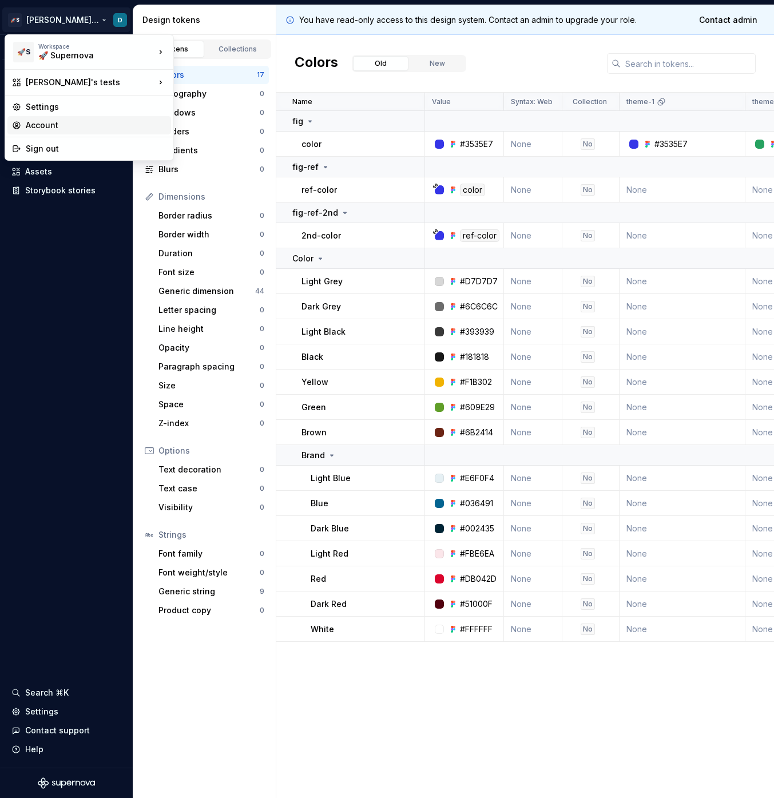
click at [72, 125] on div "Account" at bounding box center [96, 125] width 141 height 11
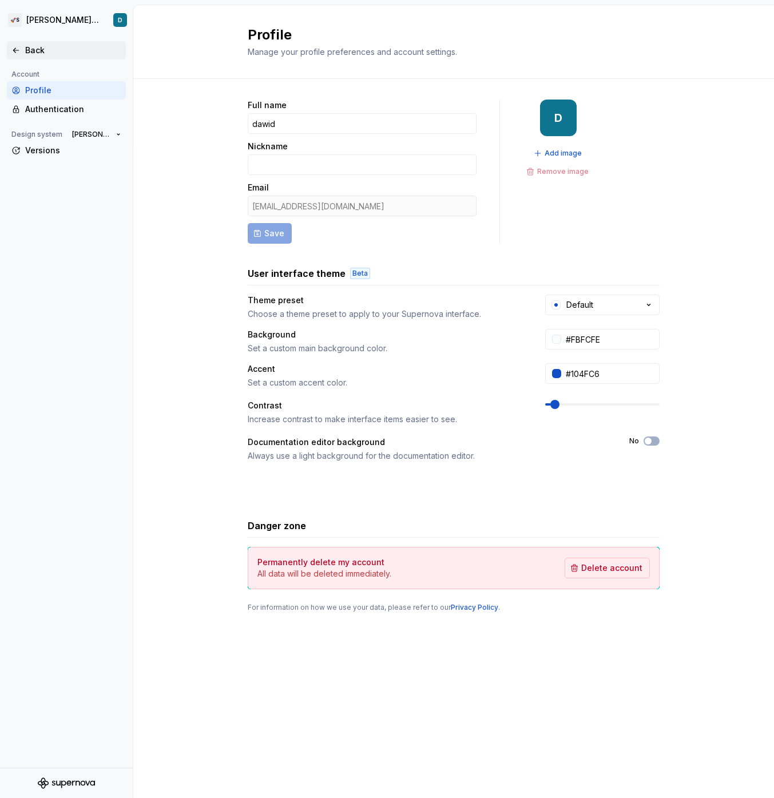
click at [49, 55] on div "Back" at bounding box center [73, 50] width 96 height 11
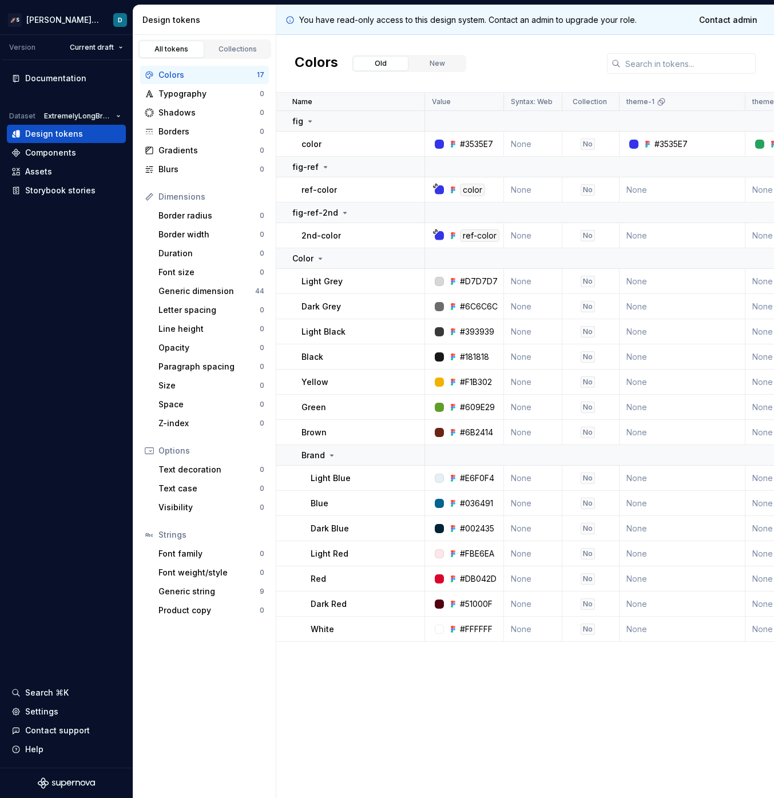
click at [407, 144] on div "color" at bounding box center [362, 143] width 122 height 11
click at [398, 200] on td "ref-color" at bounding box center [350, 189] width 149 height 25
click at [403, 193] on div "ref-color" at bounding box center [362, 189] width 122 height 11
click at [367, 191] on div "ref-color" at bounding box center [362, 189] width 122 height 11
click at [345, 167] on div "fig-ref" at bounding box center [358, 166] width 132 height 11
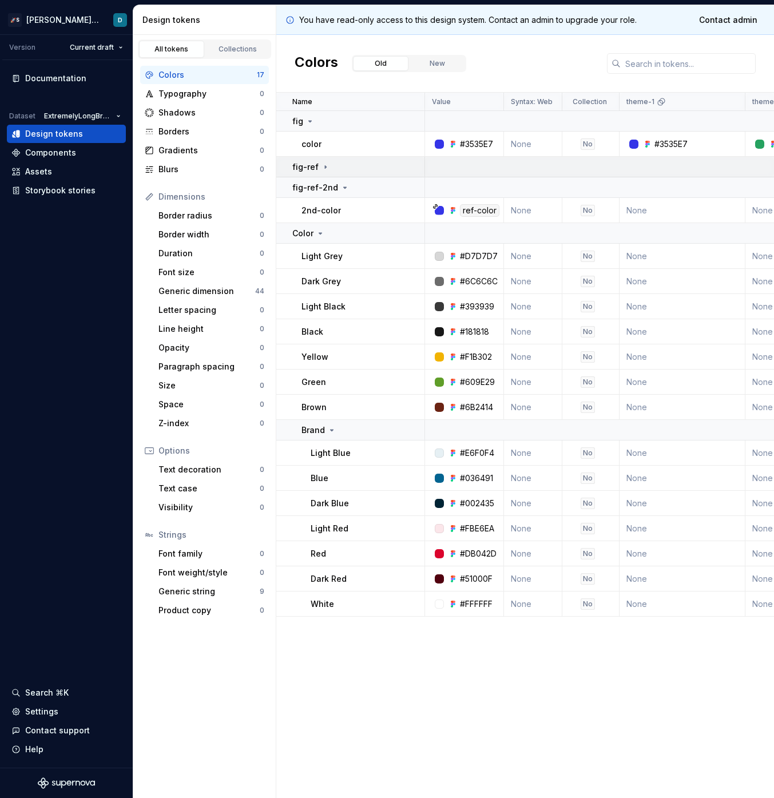
click at [347, 170] on div "fig-ref" at bounding box center [358, 166] width 132 height 11
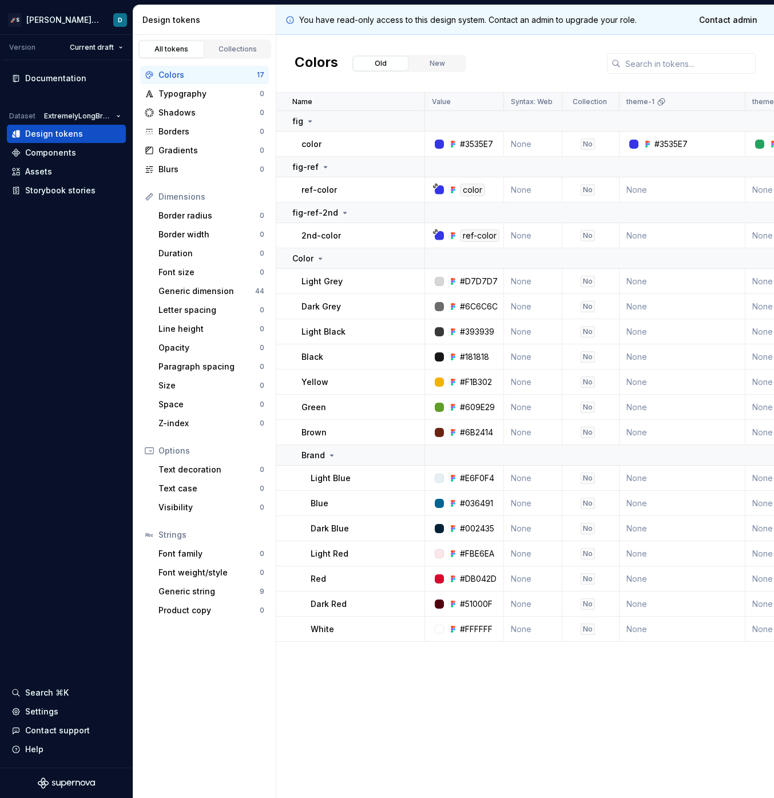
click at [347, 184] on div "ref-color" at bounding box center [362, 189] width 122 height 11
click at [345, 232] on div "2nd-color" at bounding box center [362, 235] width 122 height 11
click at [407, 238] on div "2nd-color" at bounding box center [362, 235] width 122 height 11
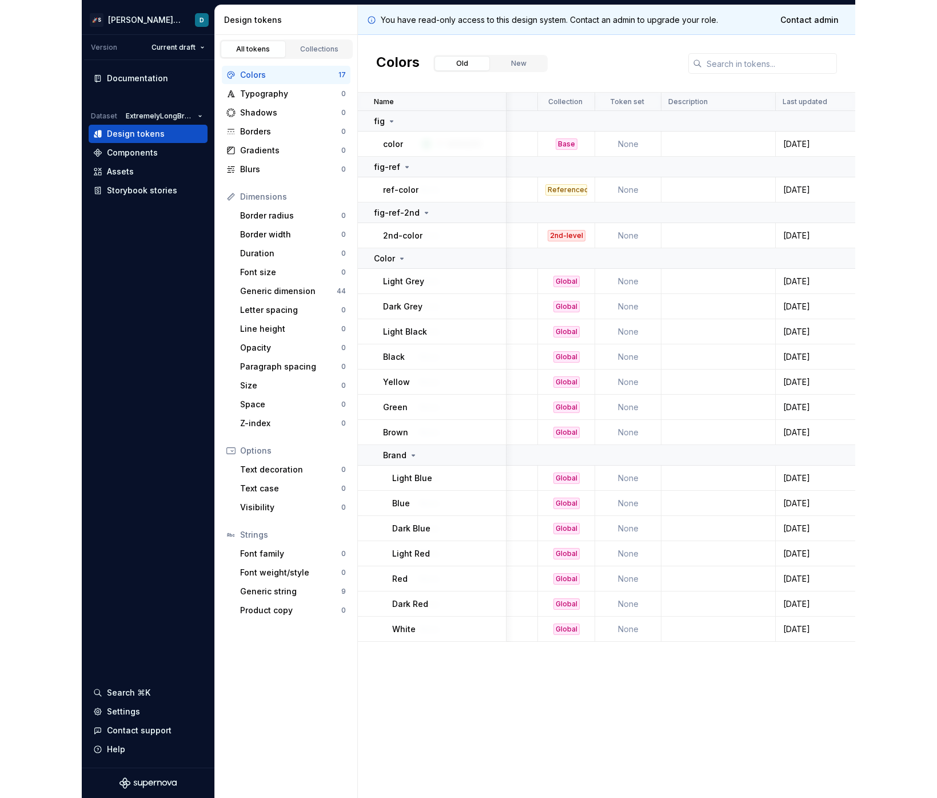
scroll to position [0, 251]
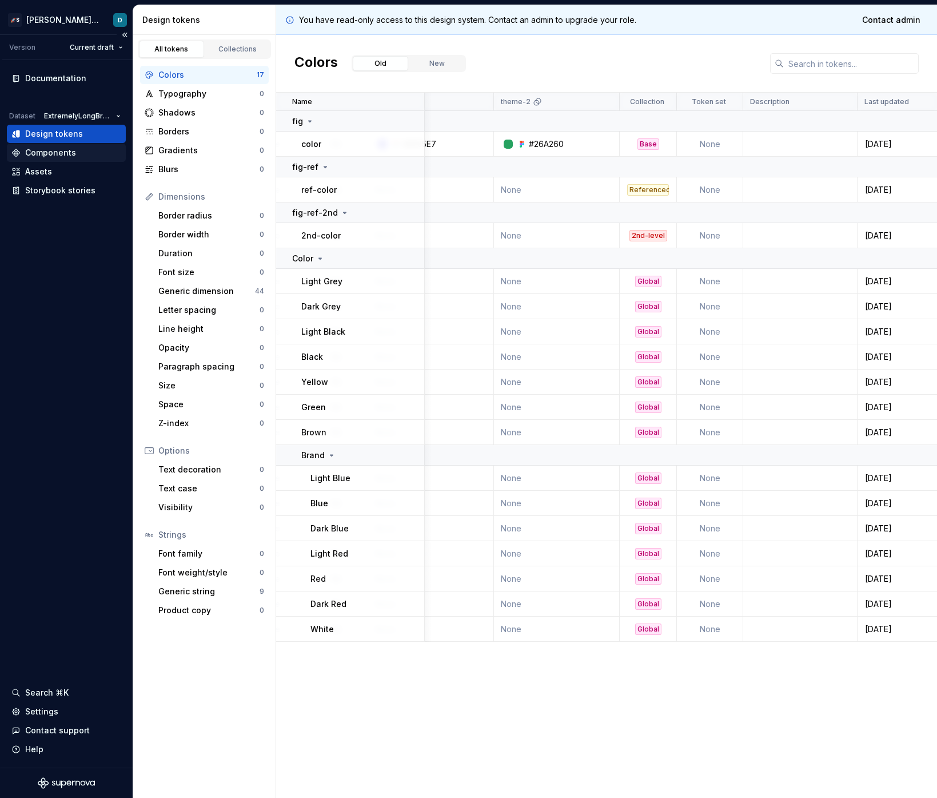
click at [73, 149] on div "Components" at bounding box center [50, 152] width 51 height 11
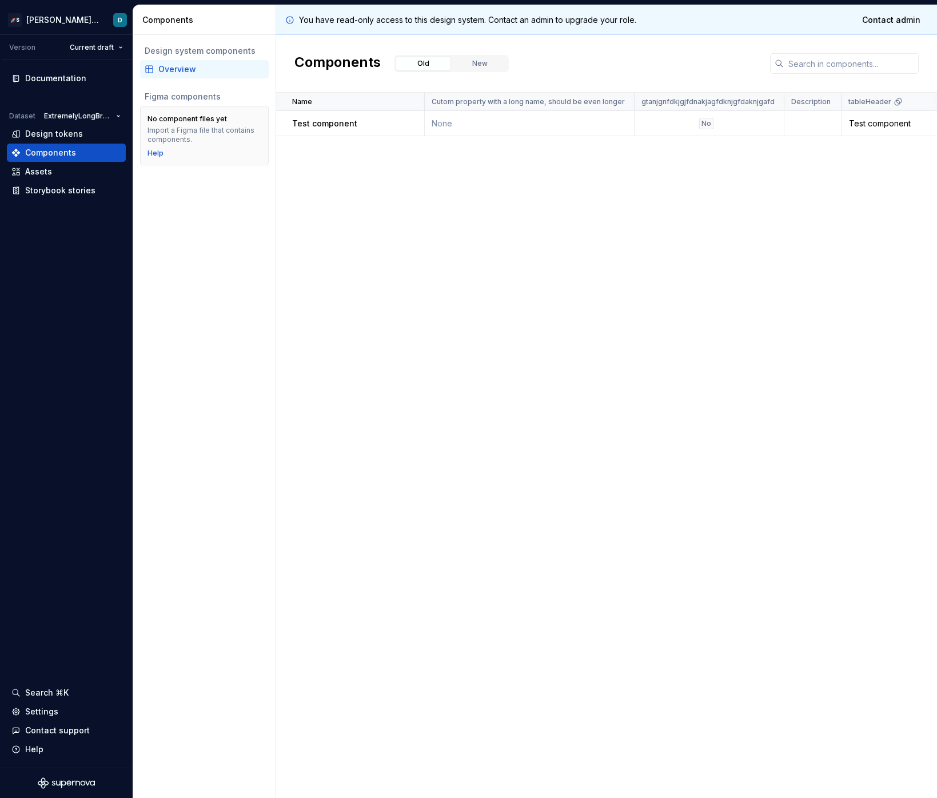
click at [400, 123] on div "Test component" at bounding box center [358, 123] width 132 height 11
click at [53, 171] on div "Assets" at bounding box center [66, 171] width 110 height 11
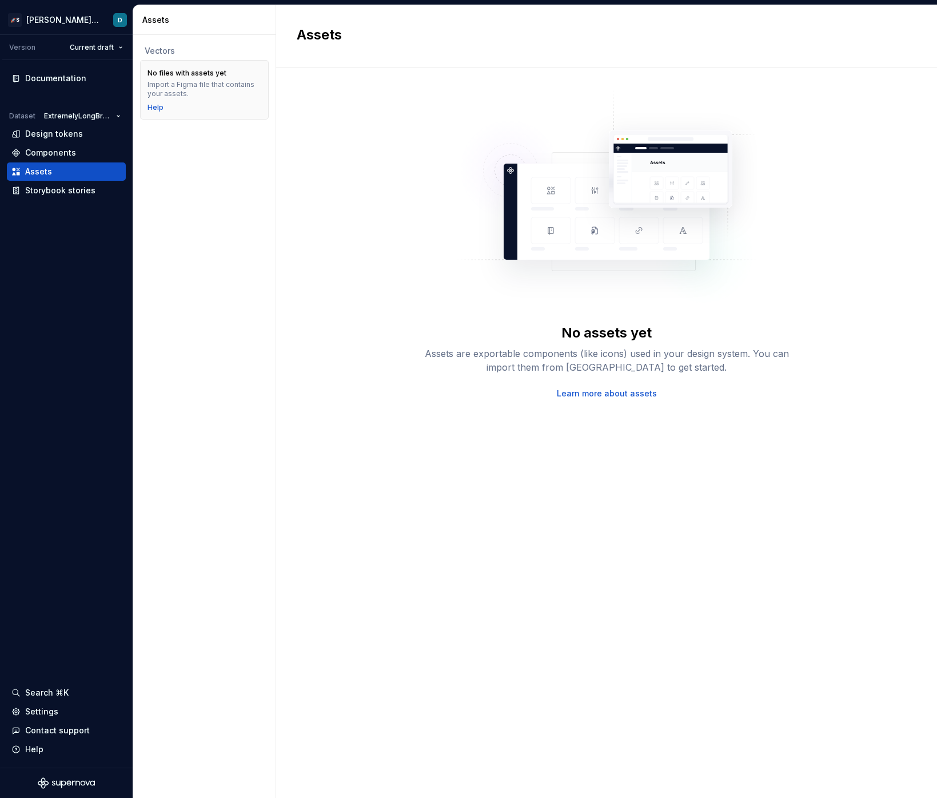
click at [533, 231] on img at bounding box center [606, 202] width 301 height 229
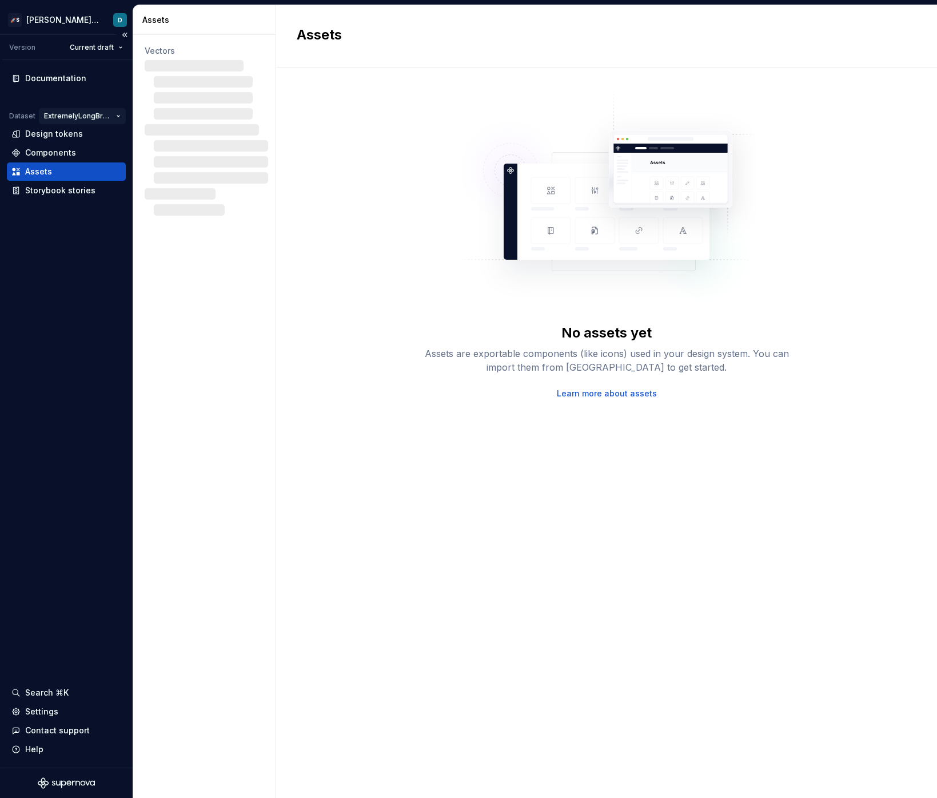
click at [86, 120] on html "🚀S [PERSON_NAME]'s tests D Version Current draft Documentation Dataset Extremel…" at bounding box center [468, 399] width 937 height 798
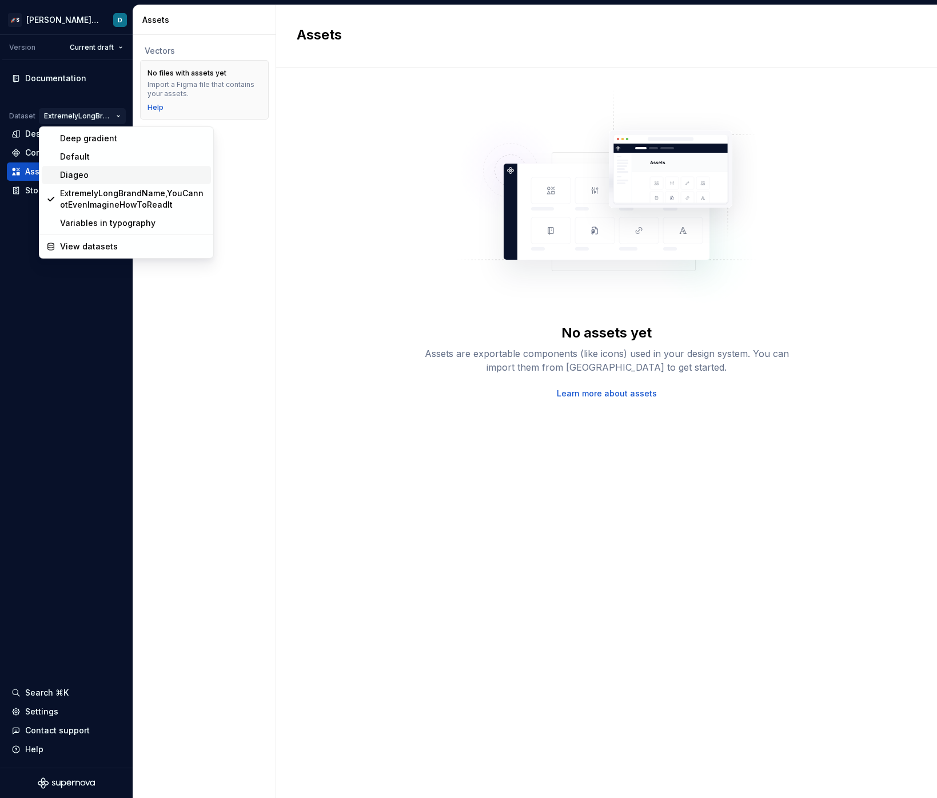
click at [96, 173] on div "Diageo" at bounding box center [133, 174] width 146 height 11
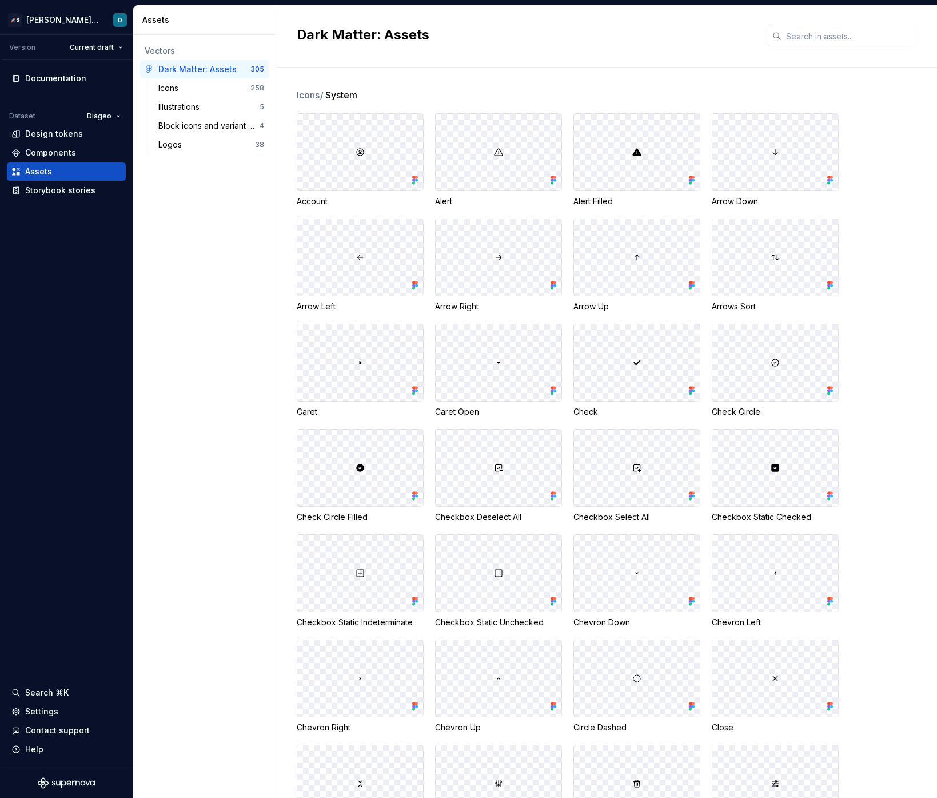
click at [201, 181] on div "Vectors Dark Matter: Assets 305 Icons 258 Illustrations 5 Block icons and varia…" at bounding box center [204, 416] width 142 height 763
click at [61, 703] on div "Settings" at bounding box center [66, 711] width 119 height 18
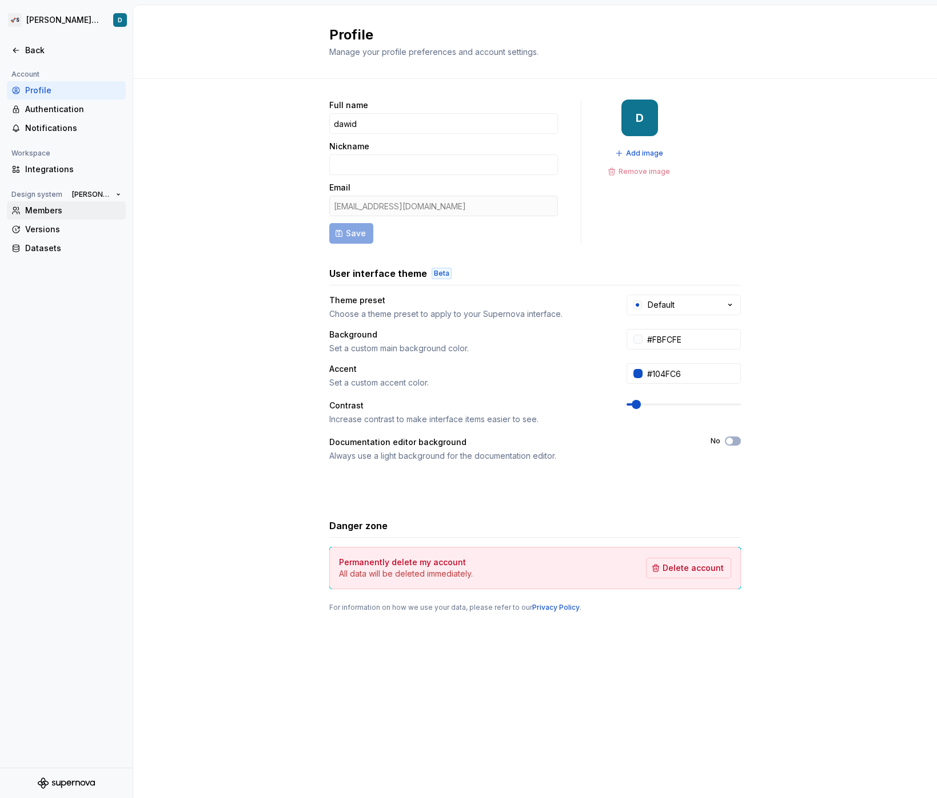
click at [75, 205] on div "Members" at bounding box center [73, 210] width 96 height 11
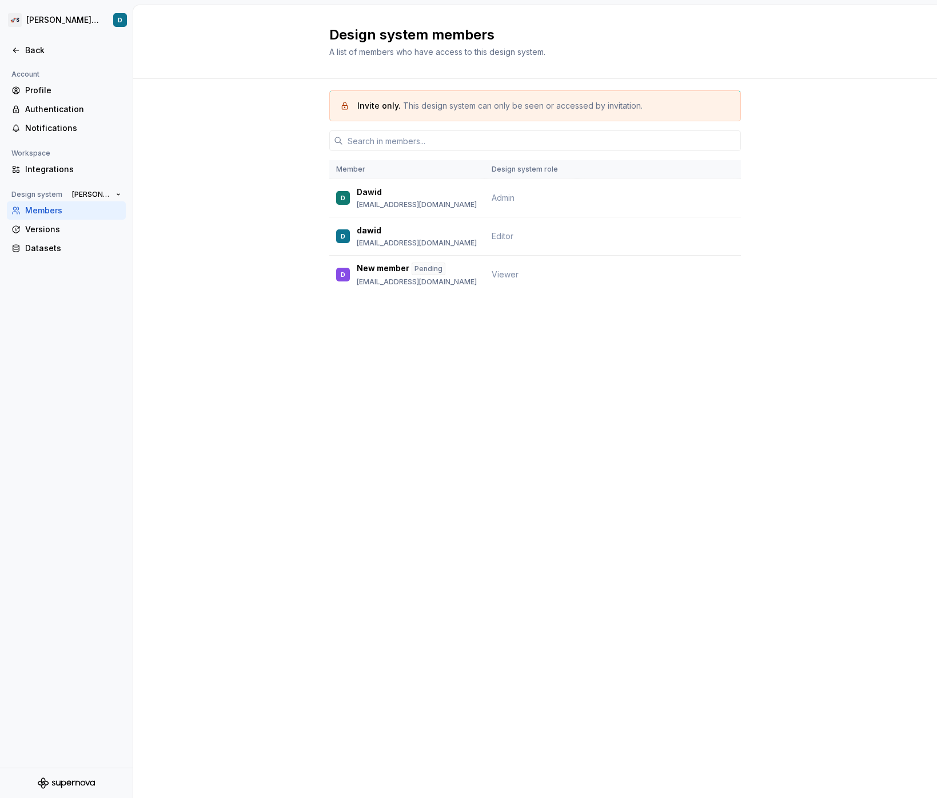
click at [699, 51] on div "Design system members A list of members who have access to this design system." at bounding box center [528, 42] width 398 height 32
